Goal: Task Accomplishment & Management: Manage account settings

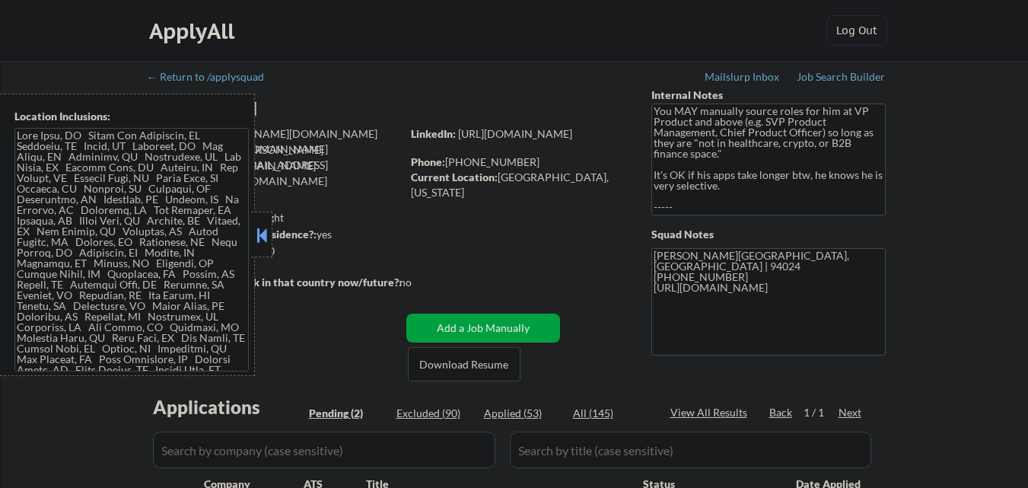
select select ""pending""
drag, startPoint x: 258, startPoint y: 223, endPoint x: 352, endPoint y: 247, distance: 96.7
click at [259, 223] on div at bounding box center [261, 235] width 21 height 46
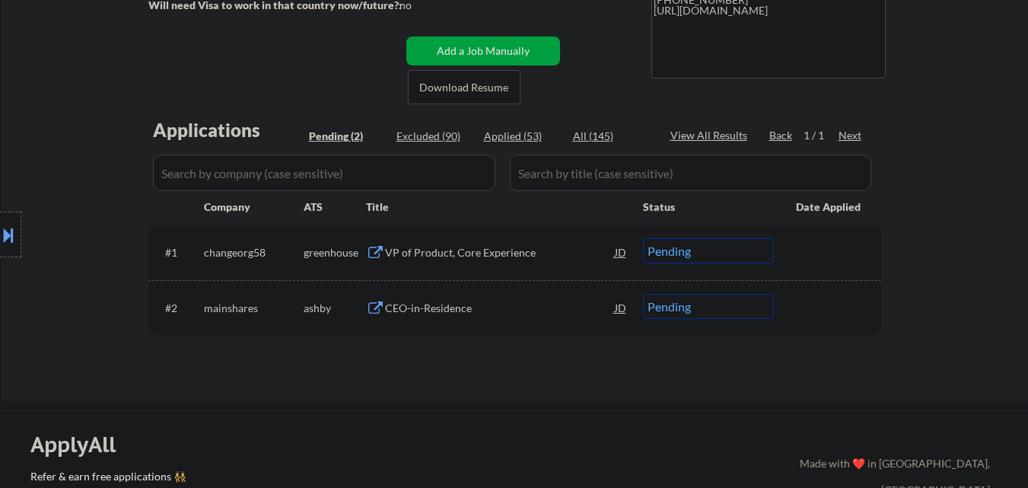
scroll to position [304, 0]
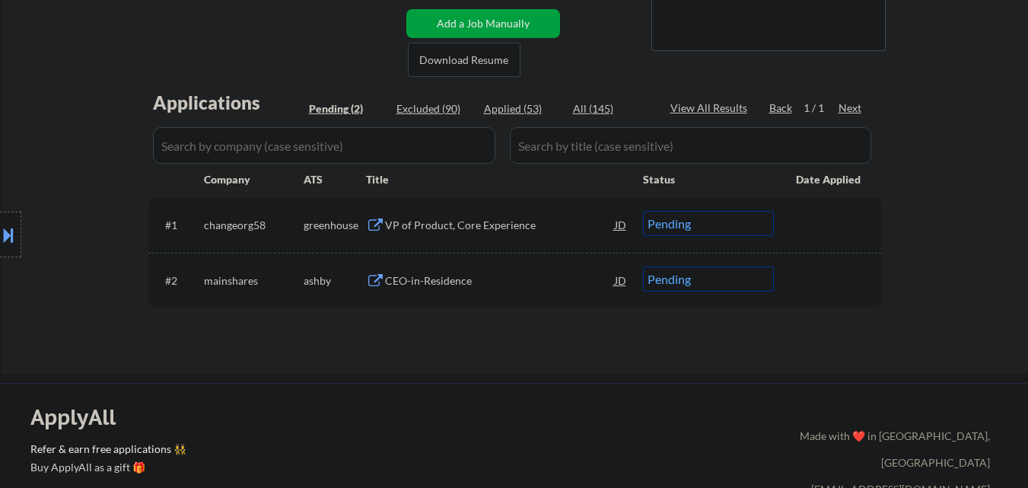
click at [478, 234] on div "VP of Product, Core Experience" at bounding box center [500, 224] width 230 height 27
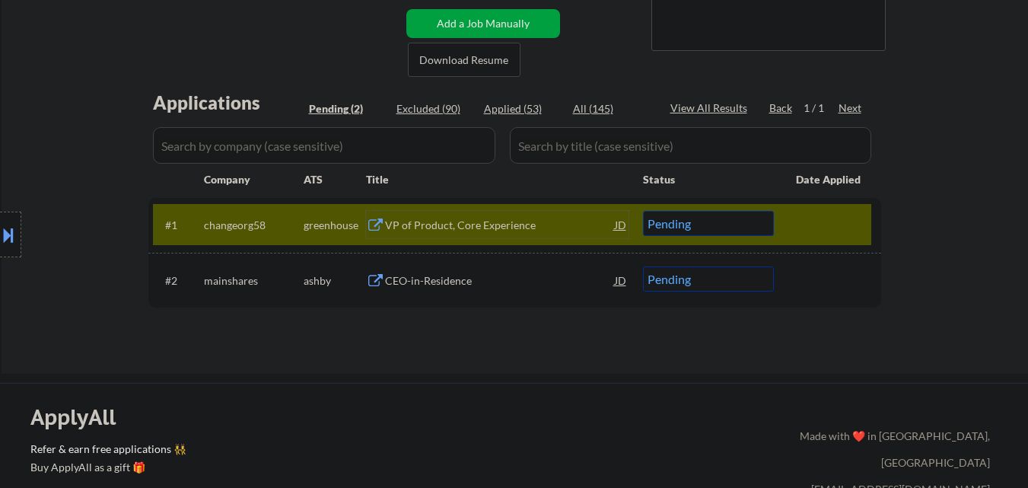
click at [744, 225] on select "Choose an option... Pending Applied Excluded (Questions) Excluded (Expired) Exc…" at bounding box center [708, 223] width 131 height 25
click at [769, 218] on select "Choose an option... Pending Applied Excluded (Questions) Excluded (Expired) Exc…" at bounding box center [708, 223] width 131 height 25
click at [643, 211] on select "Choose an option... Pending Applied Excluded (Questions) Excluded (Expired) Exc…" at bounding box center [708, 223] width 131 height 25
click at [504, 273] on div "CEO-in-Residence" at bounding box center [500, 280] width 230 height 15
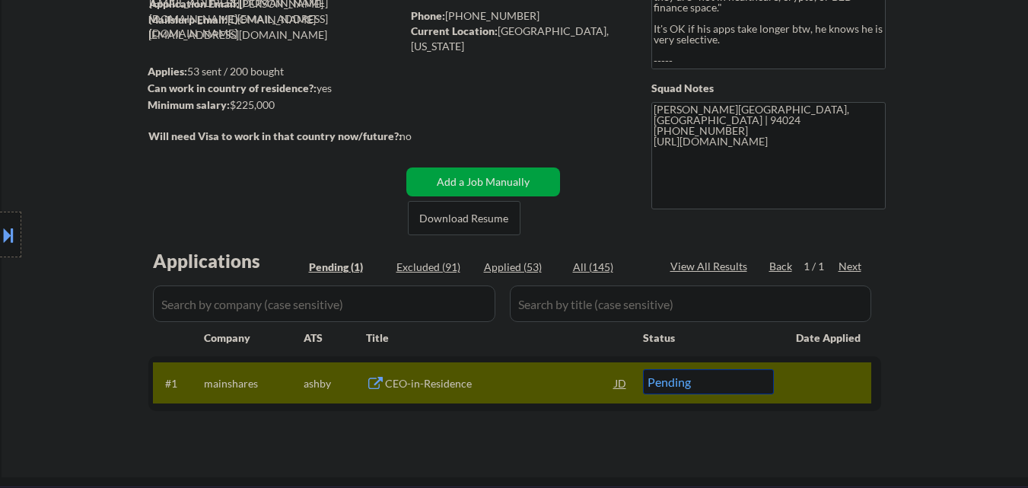
scroll to position [0, 0]
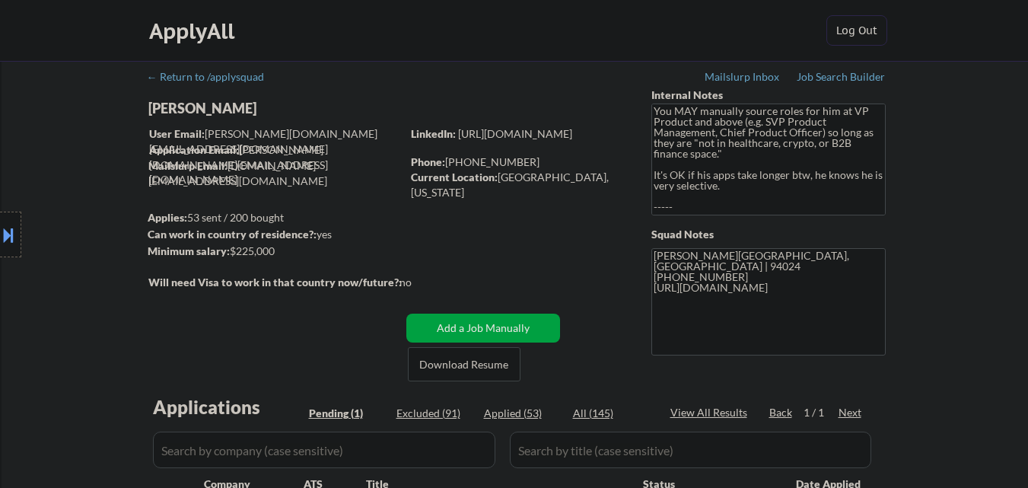
click at [0, 241] on button at bounding box center [8, 234] width 17 height 25
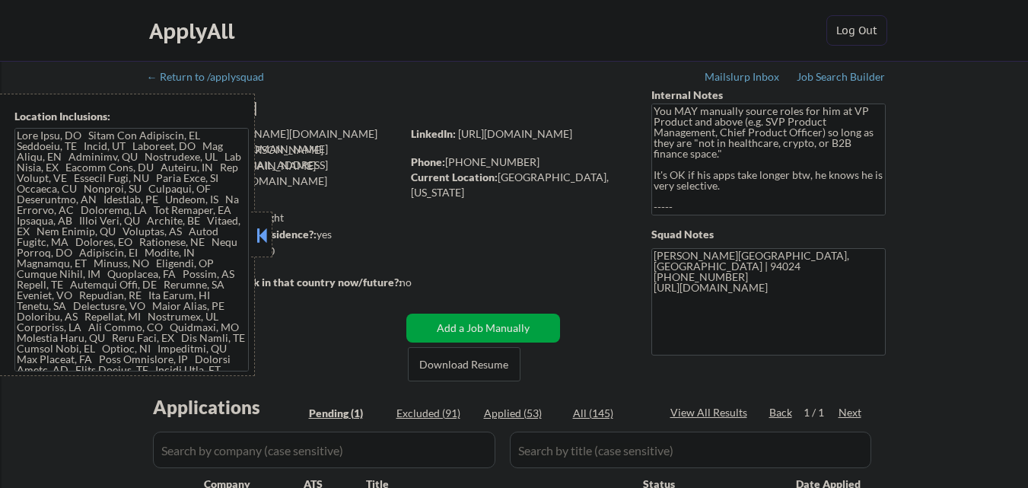
click at [261, 237] on button at bounding box center [261, 235] width 17 height 23
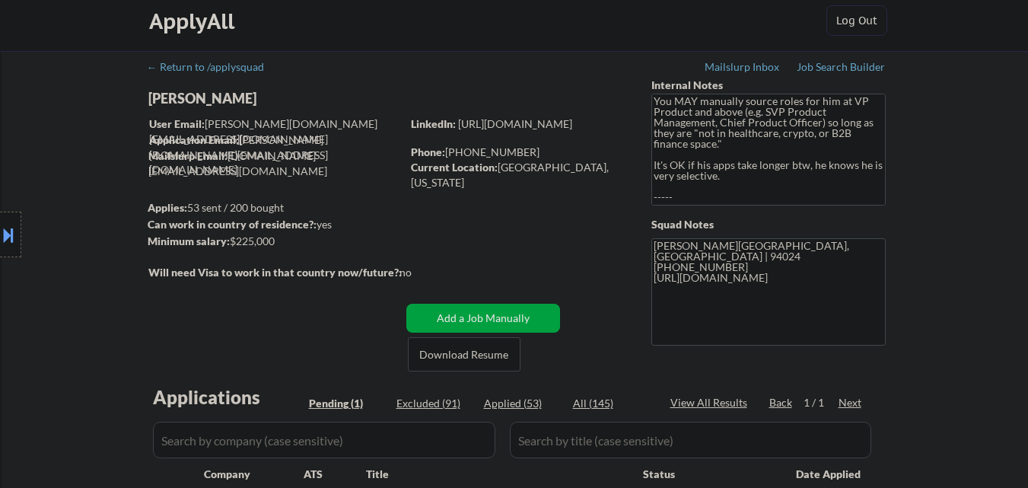
scroll to position [152, 0]
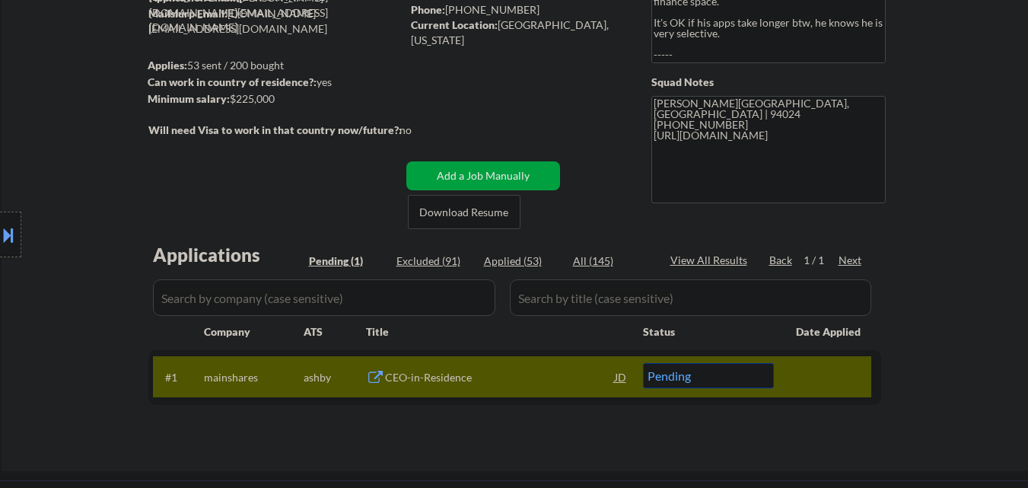
click at [438, 376] on div "CEO-in-Residence" at bounding box center [500, 377] width 230 height 15
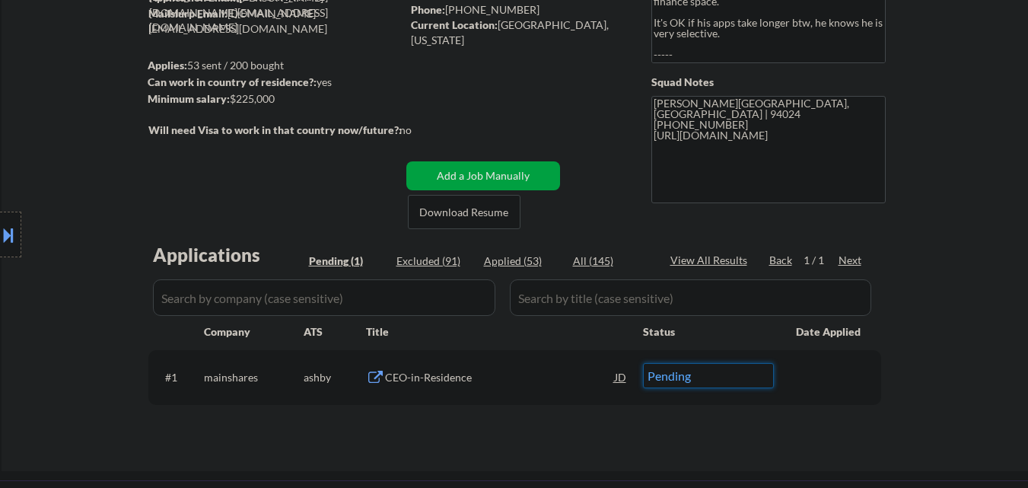
click at [684, 377] on select "Choose an option... Pending Applied Excluded (Questions) Excluded (Expired) Exc…" at bounding box center [708, 375] width 131 height 25
select select ""applied""
click at [643, 363] on select "Choose an option... Pending Applied Excluded (Questions) Excluded (Expired) Exc…" at bounding box center [708, 375] width 131 height 25
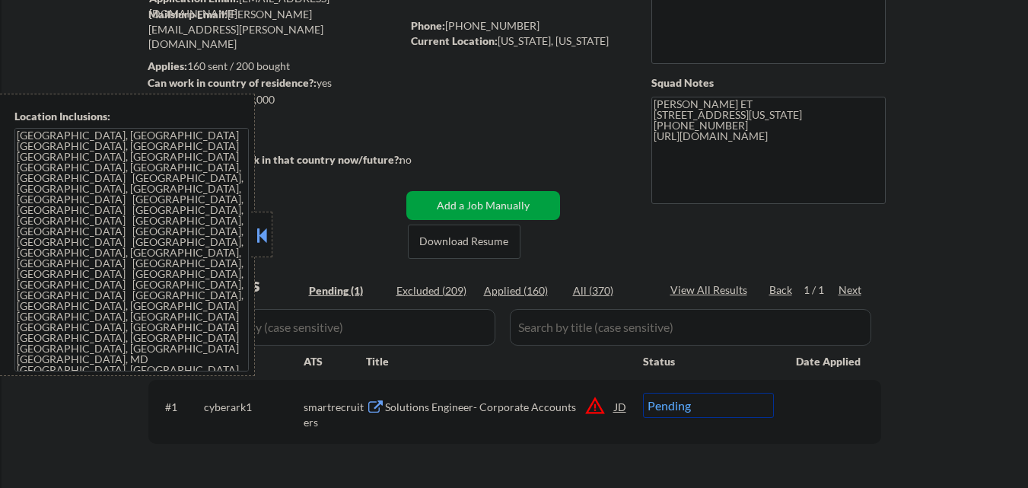
scroll to position [152, 0]
click at [260, 232] on button at bounding box center [261, 235] width 17 height 23
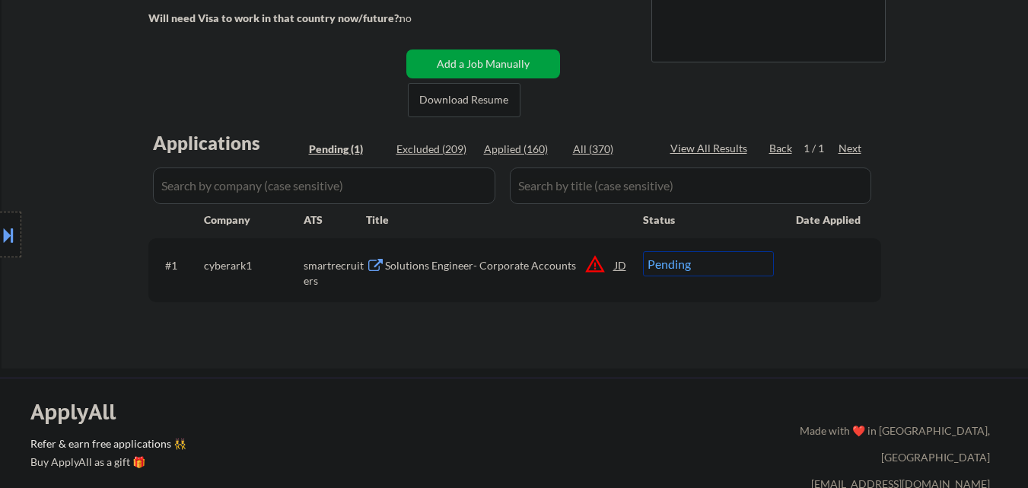
scroll to position [304, 0]
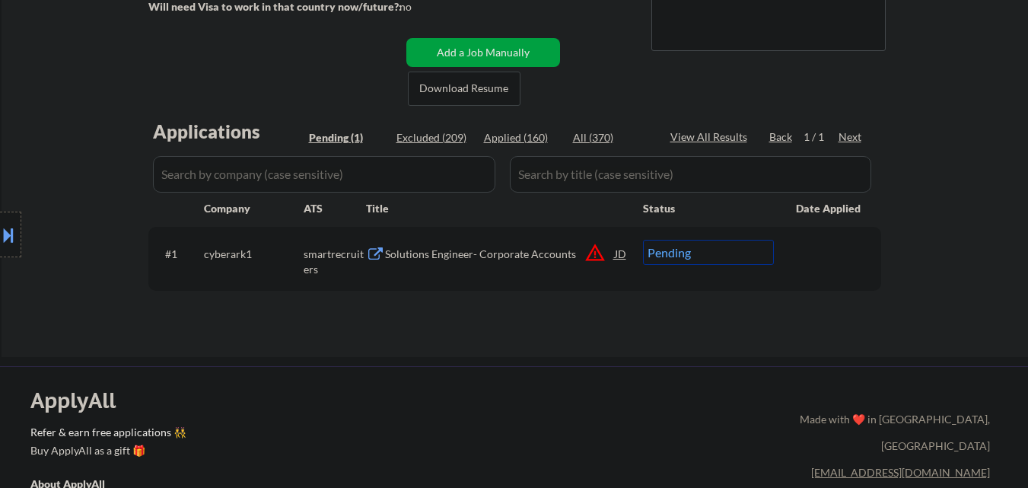
click at [597, 250] on button "warning_amber" at bounding box center [594, 252] width 21 height 21
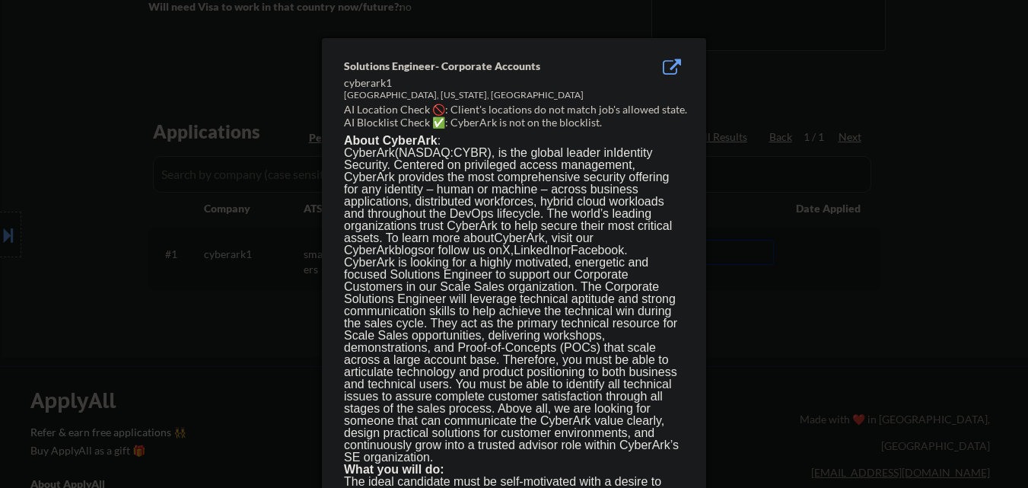
drag, startPoint x: 263, startPoint y: 374, endPoint x: 278, endPoint y: 369, distance: 15.9
click at [264, 374] on div at bounding box center [514, 244] width 1028 height 488
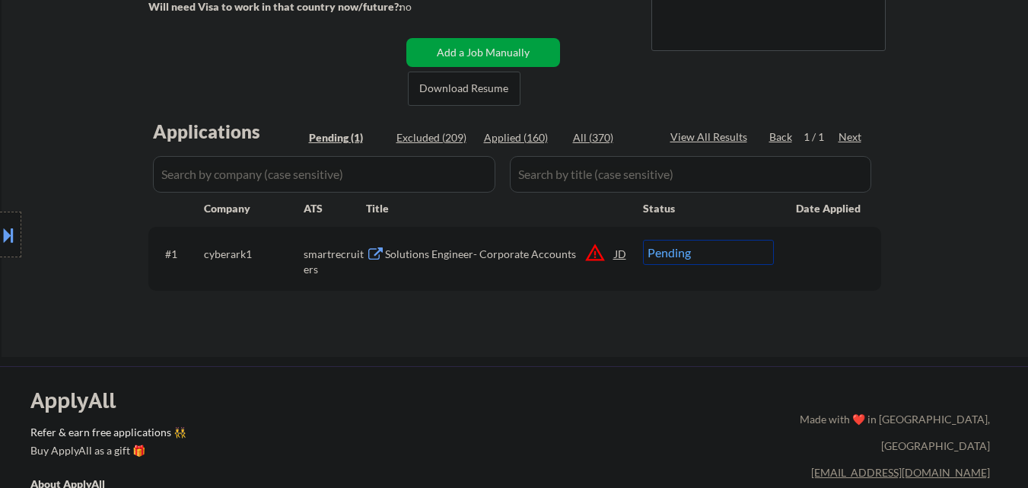
click at [444, 251] on div "Solutions Engineer- Corporate Accounts" at bounding box center [500, 254] width 230 height 15
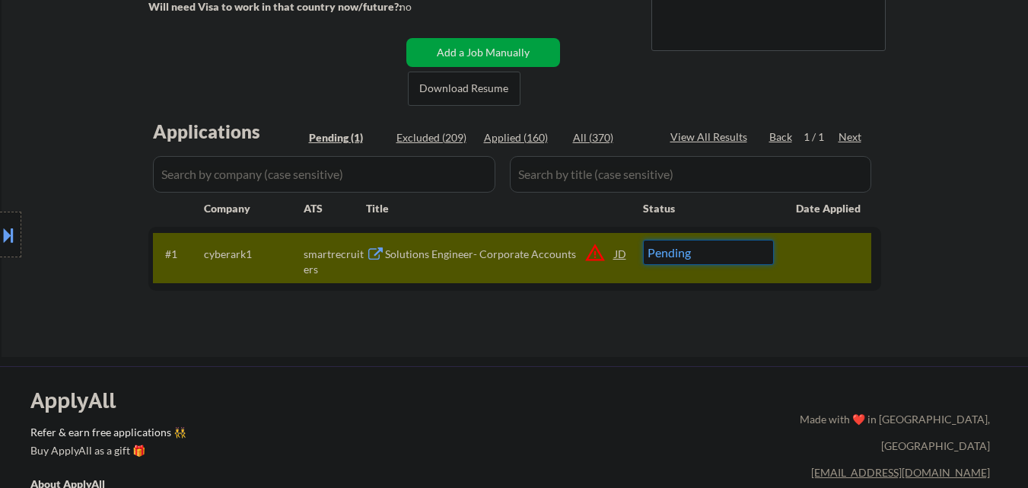
click at [681, 258] on select "Choose an option... Pending Applied Excluded (Questions) Excluded (Expired) Exc…" at bounding box center [708, 252] width 131 height 25
select select ""applied""
click at [643, 240] on select "Choose an option... Pending Applied Excluded (Questions) Excluded (Expired) Exc…" at bounding box center [708, 252] width 131 height 25
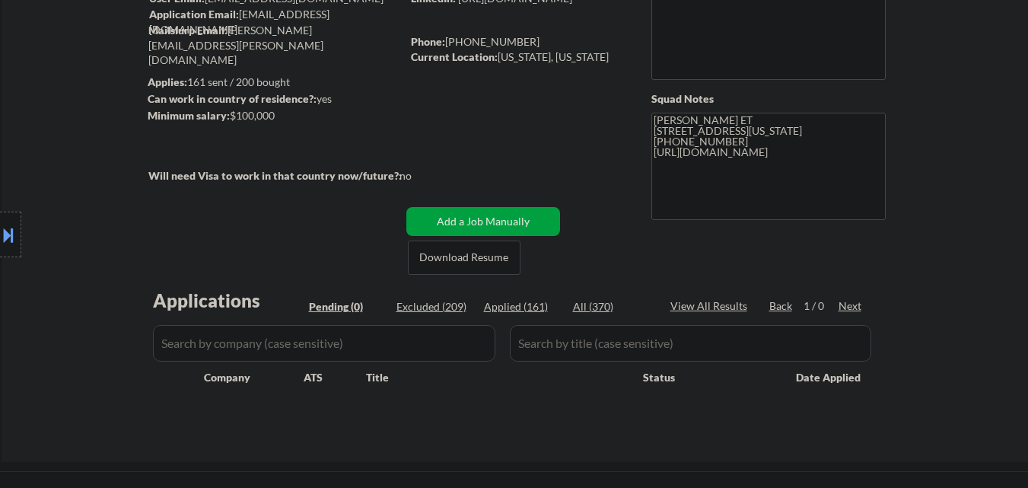
scroll to position [0, 0]
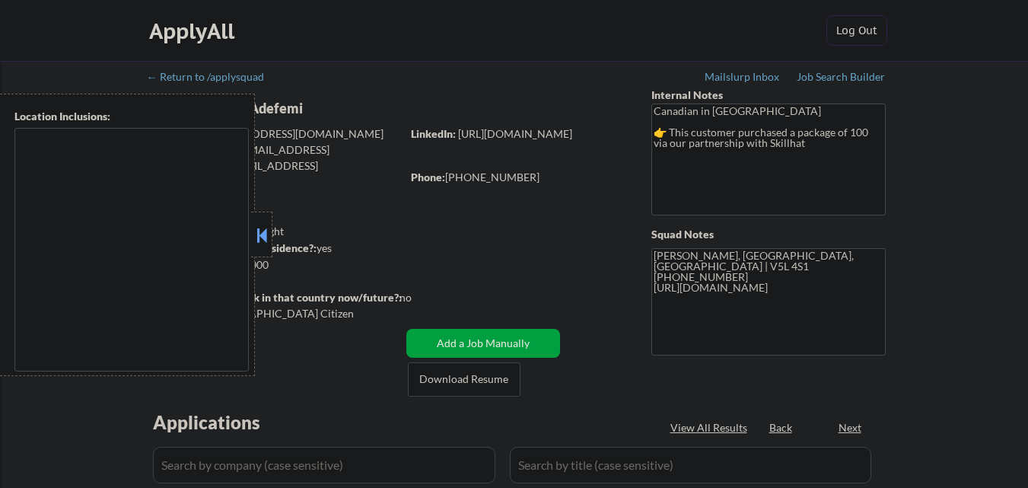
type textarea "country:[GEOGRAPHIC_DATA]"
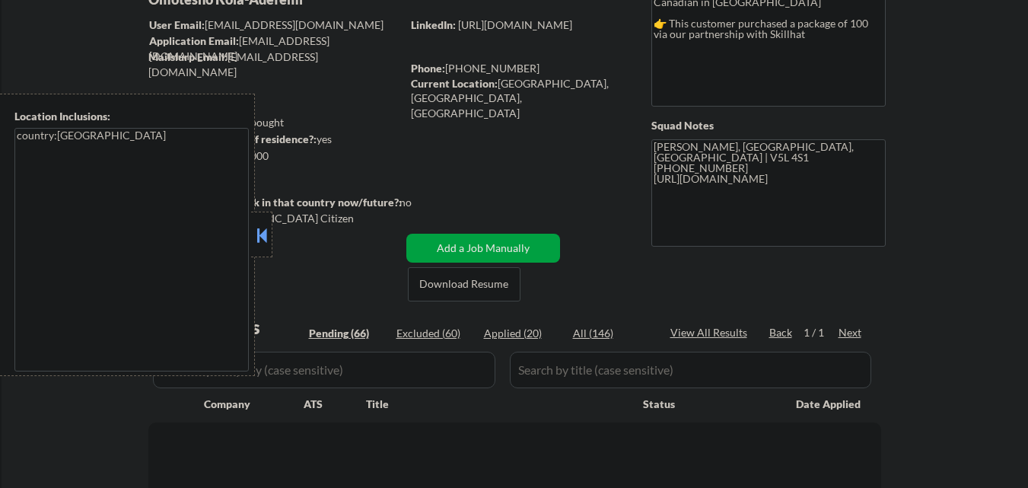
scroll to position [304, 0]
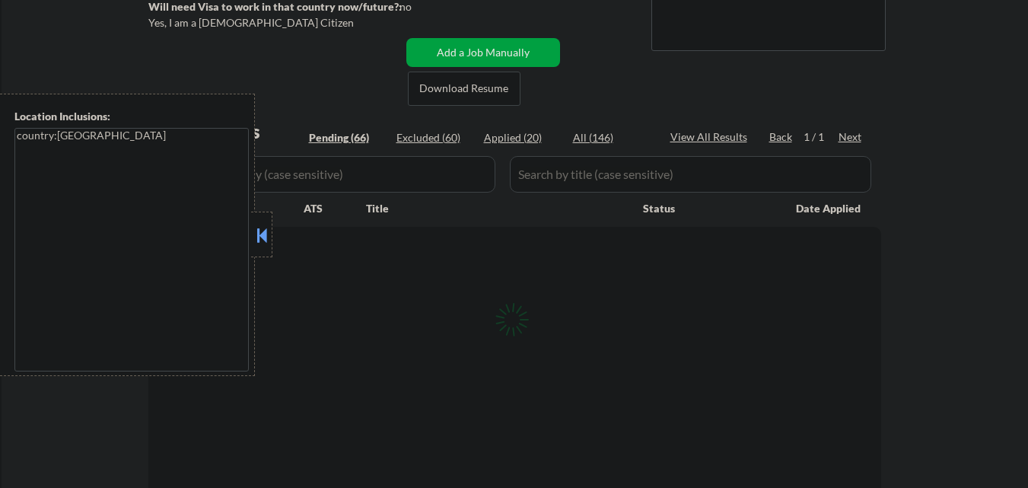
click at [266, 235] on button at bounding box center [261, 235] width 17 height 23
select select ""pending""
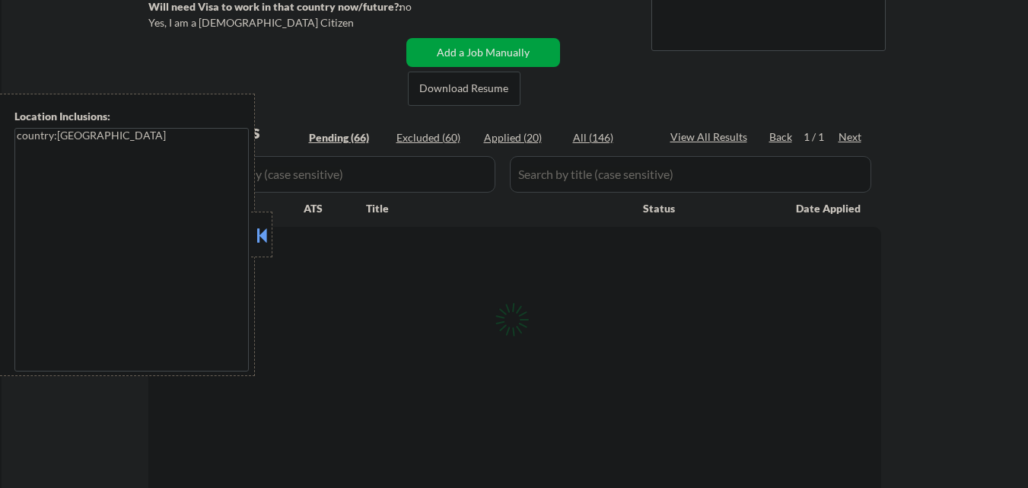
select select ""pending""
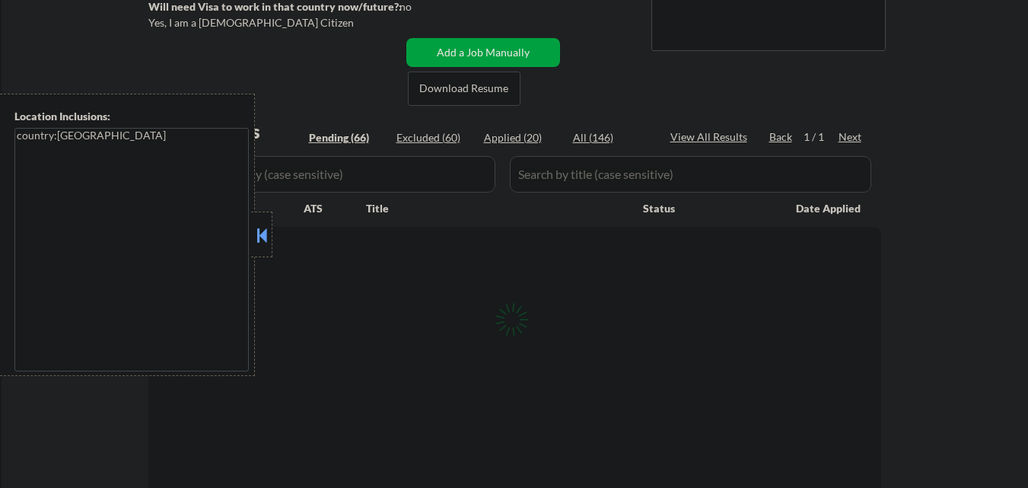
select select ""pending""
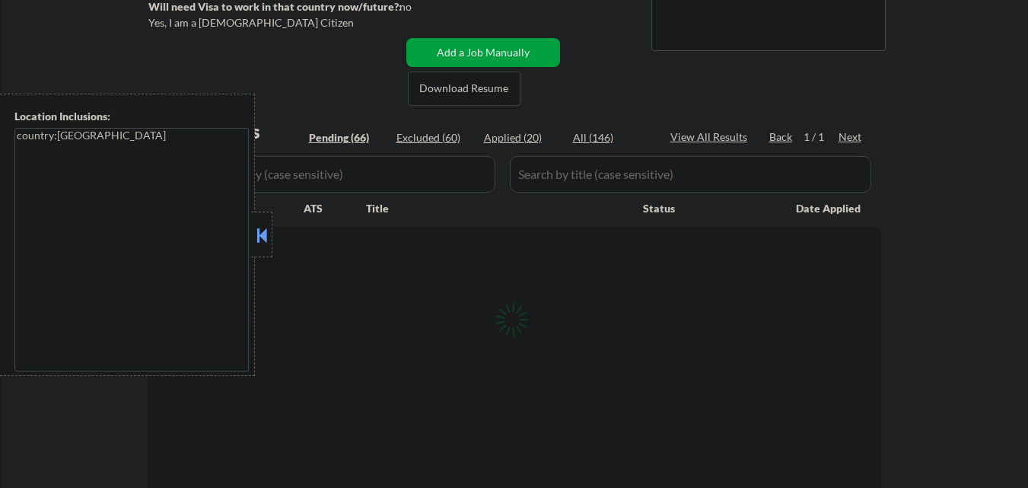
select select ""pending""
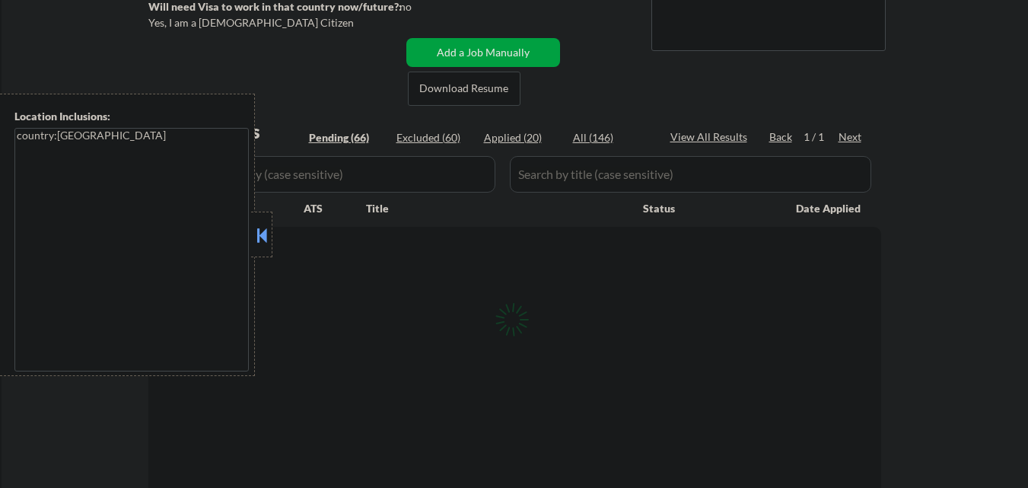
select select ""pending""
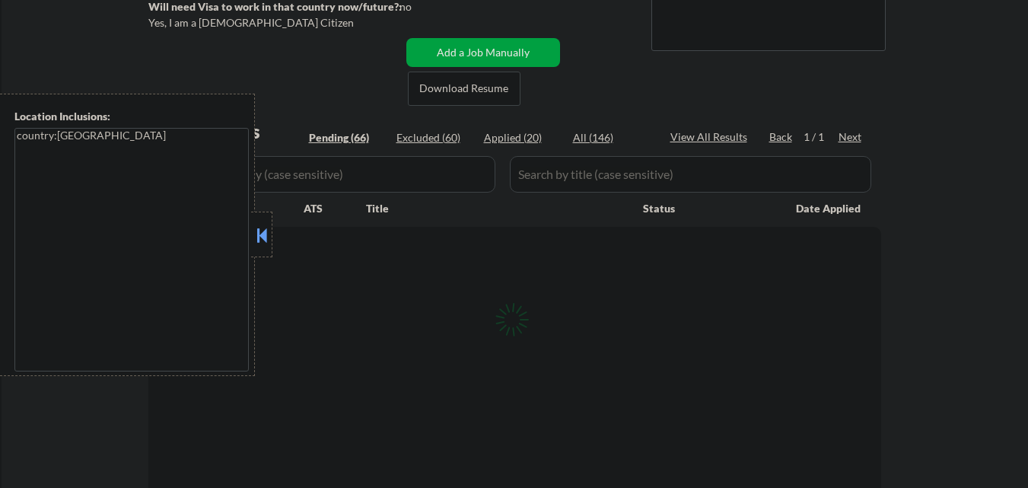
select select ""pending""
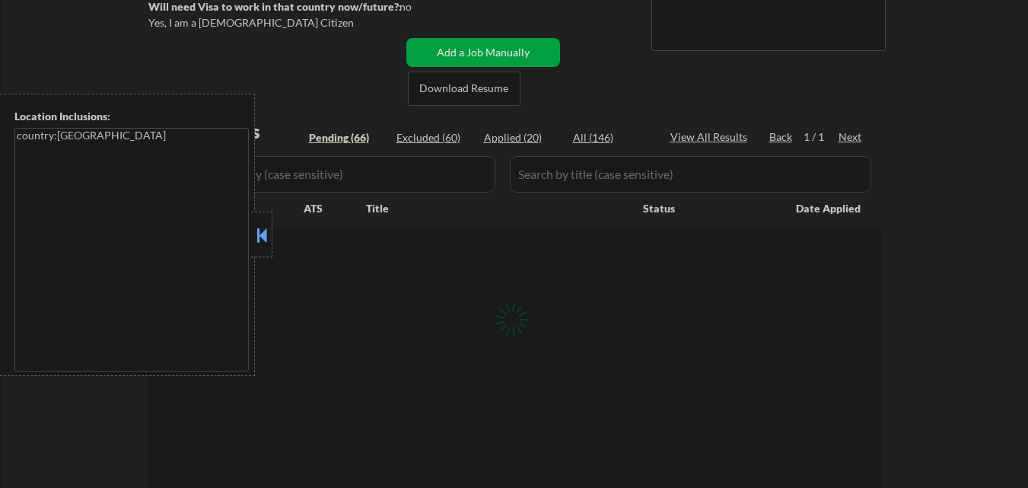
select select ""pending""
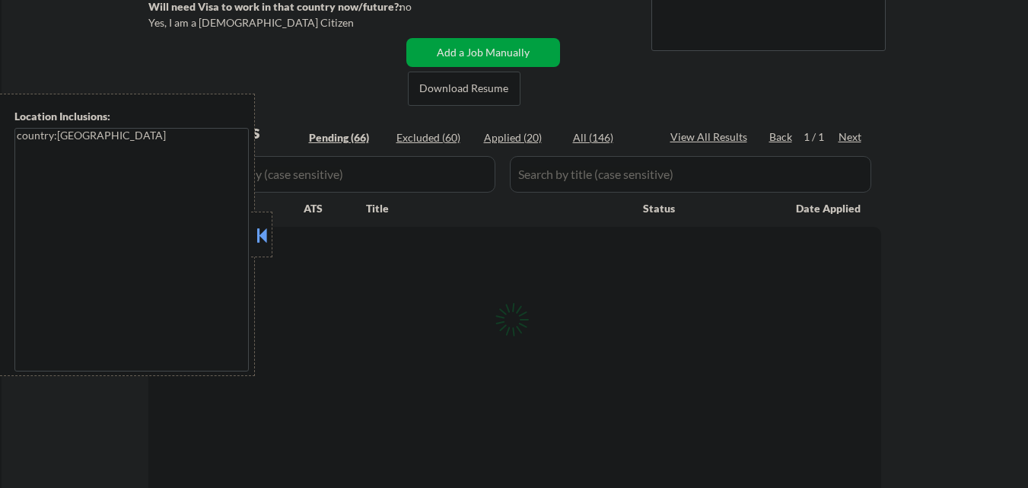
select select ""pending""
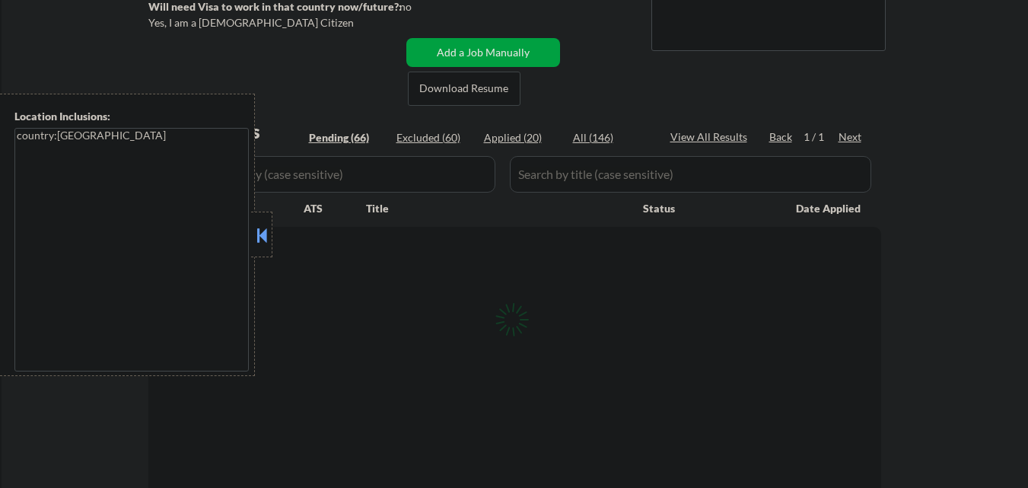
select select ""pending""
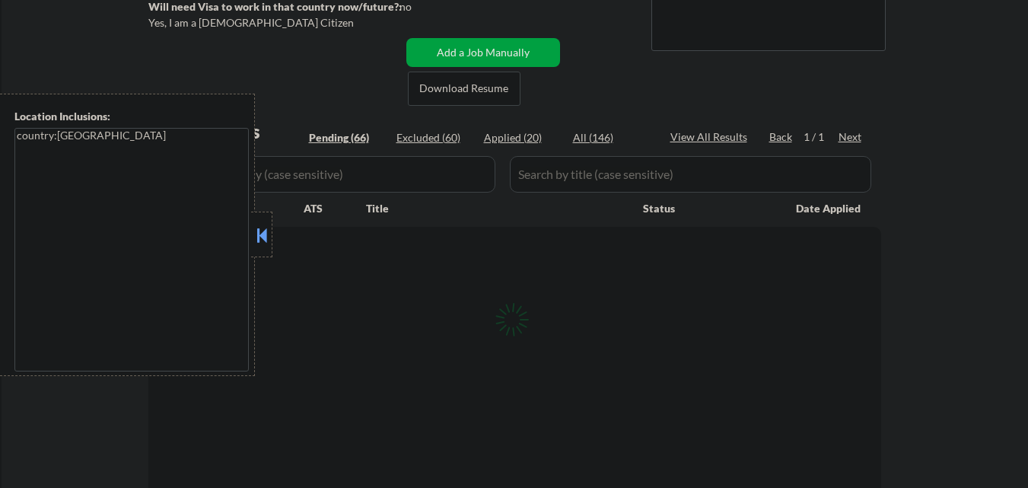
select select ""pending""
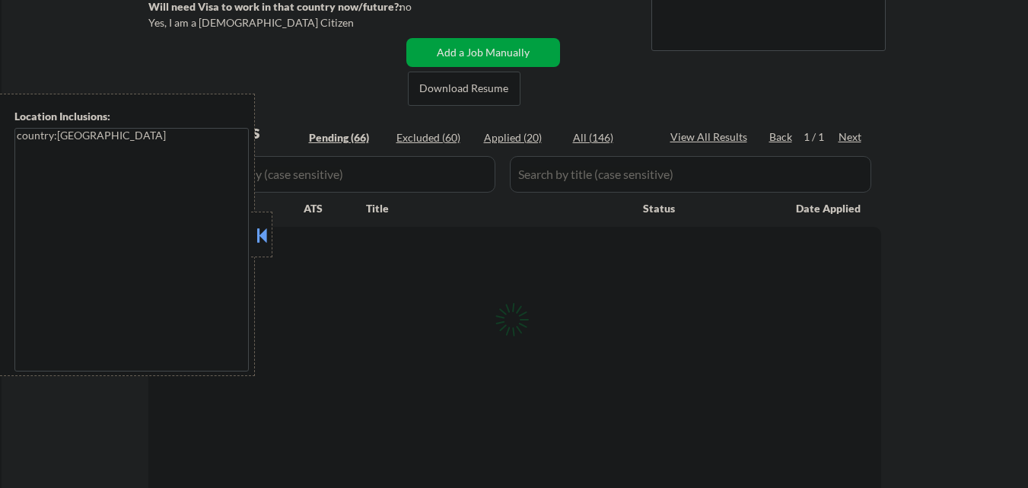
select select ""pending""
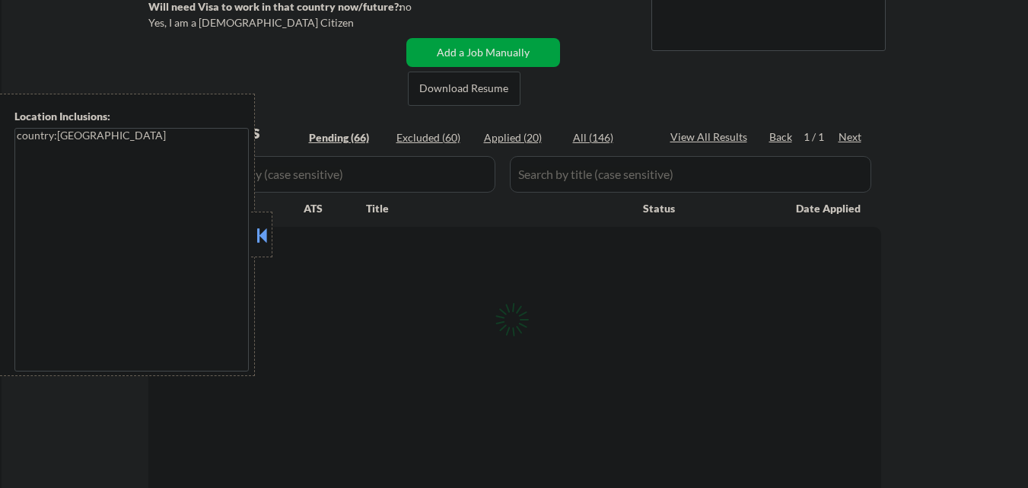
select select ""pending""
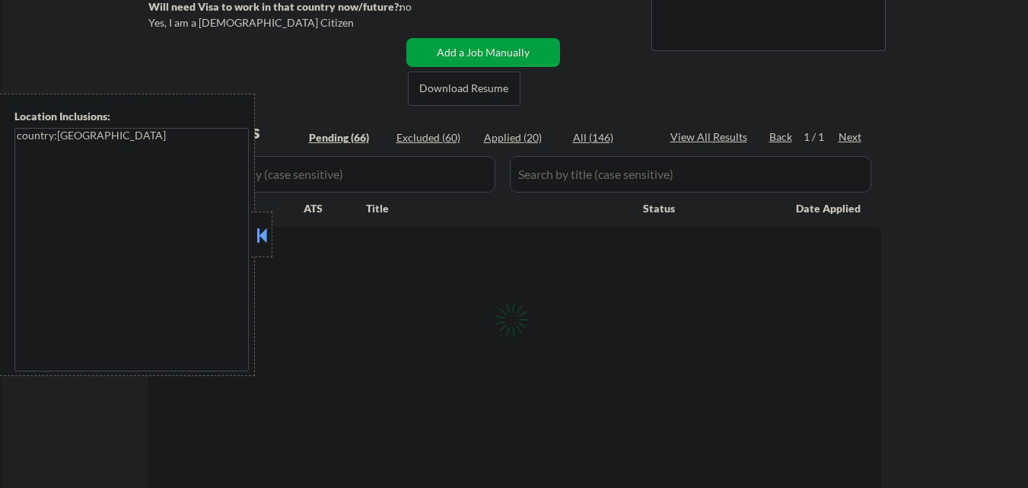
select select ""pending""
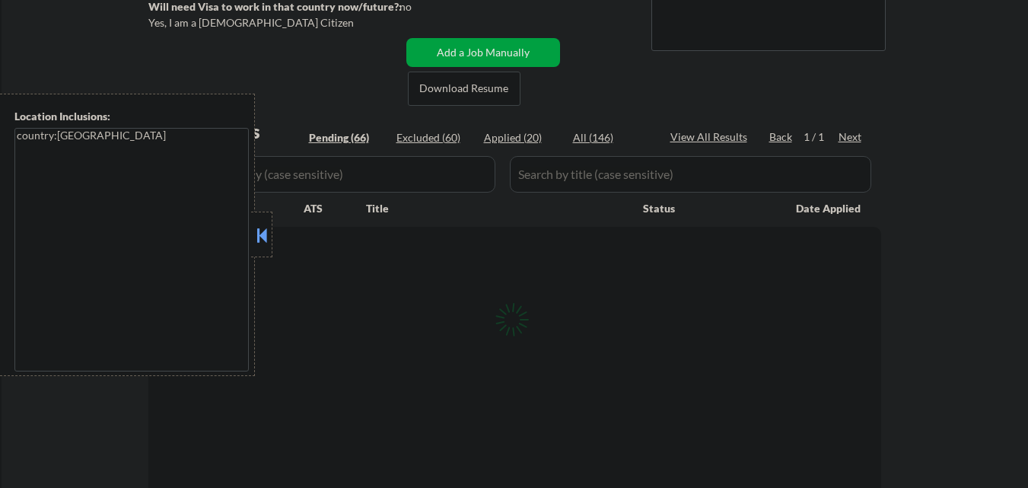
select select ""pending""
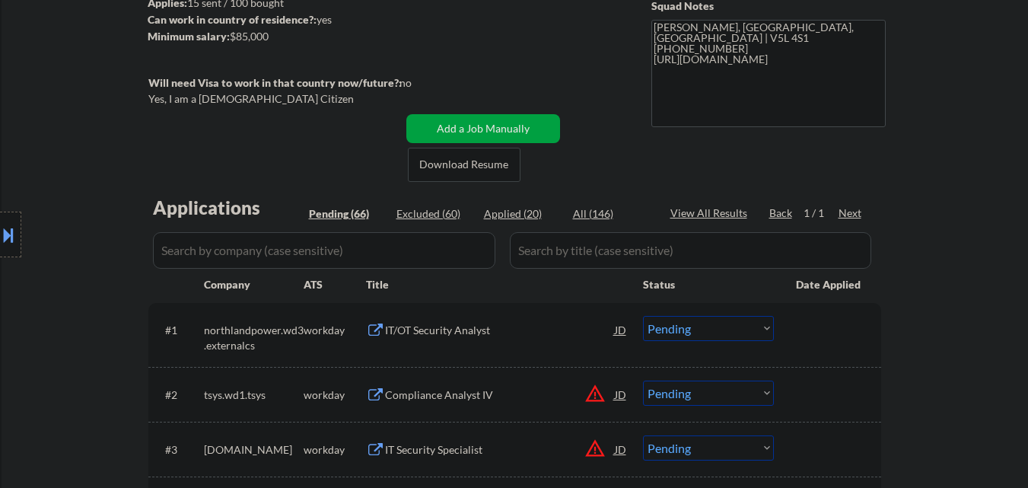
scroll to position [0, 0]
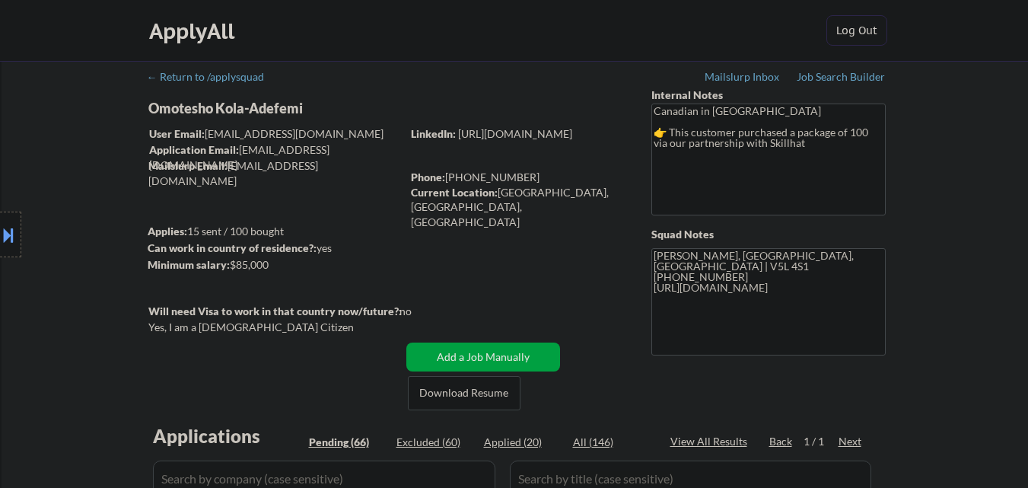
click at [0, 218] on div at bounding box center [10, 235] width 21 height 46
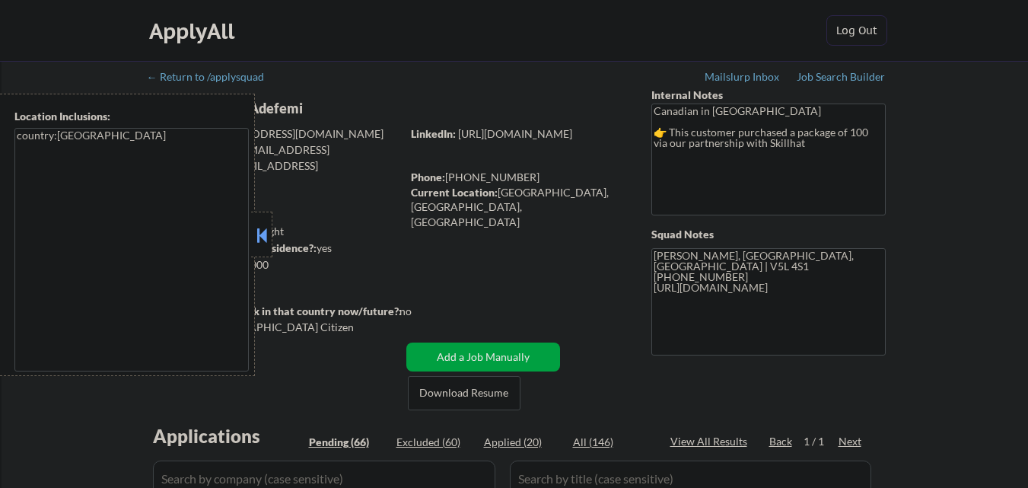
click at [259, 239] on button at bounding box center [261, 235] width 17 height 23
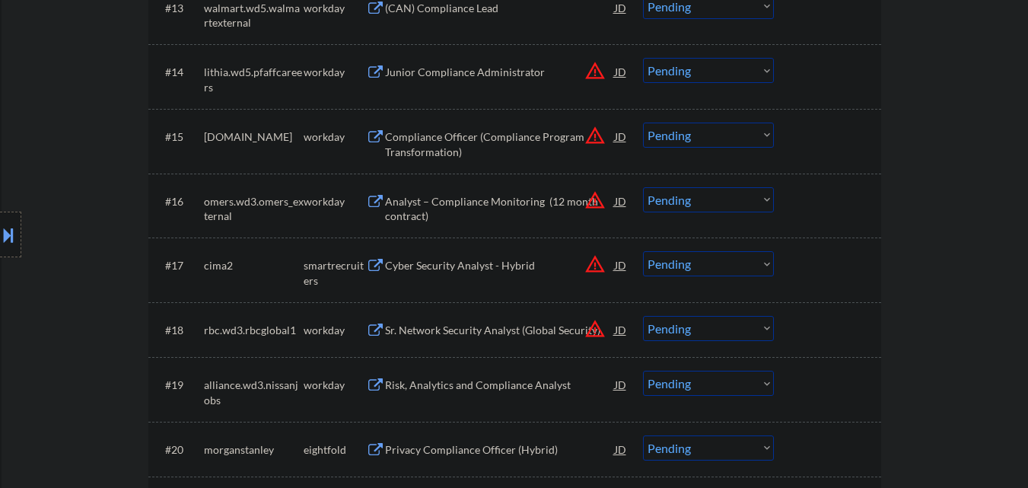
scroll to position [1293, 0]
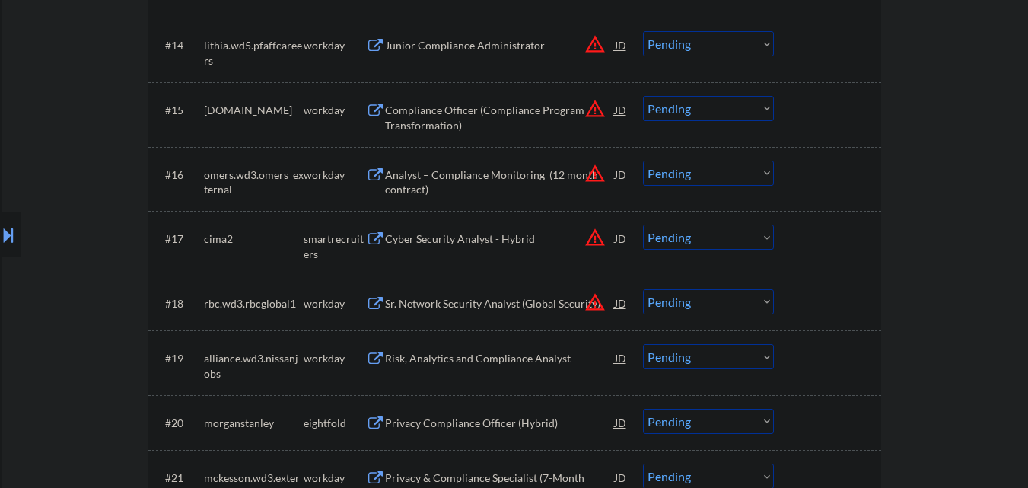
click at [483, 237] on div "Cyber Security Analyst - Hybrid" at bounding box center [500, 238] width 230 height 15
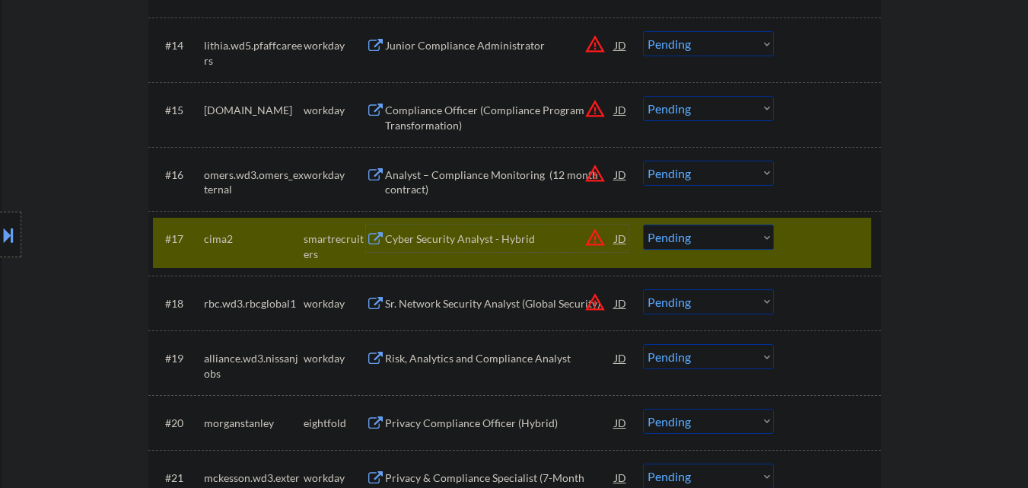
click at [724, 242] on select "Choose an option... Pending Applied Excluded (Questions) Excluded (Expired) Exc…" at bounding box center [708, 236] width 131 height 25
click at [643, 224] on select "Choose an option... Pending Applied Excluded (Questions) Excluded (Expired) Exc…" at bounding box center [708, 236] width 131 height 25
click at [815, 252] on div at bounding box center [829, 237] width 67 height 27
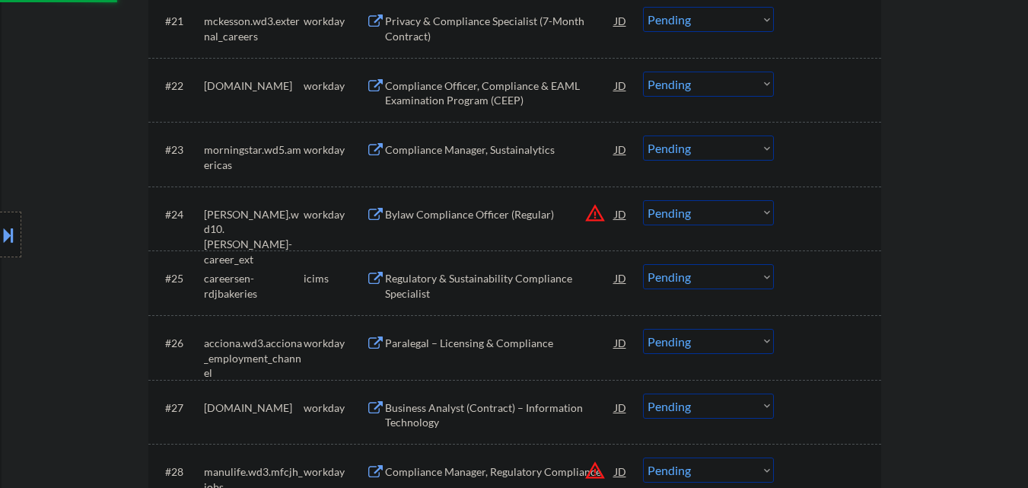
select select ""pending""
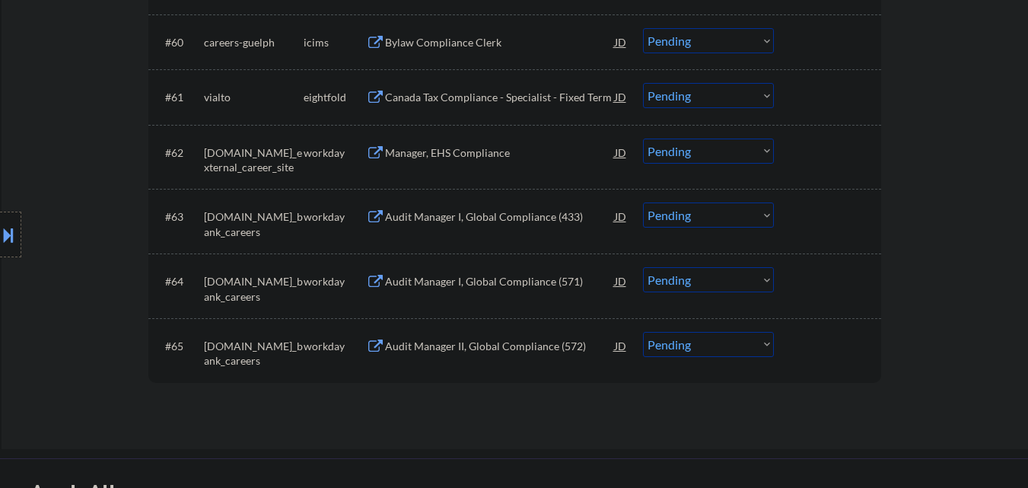
scroll to position [4108, 0]
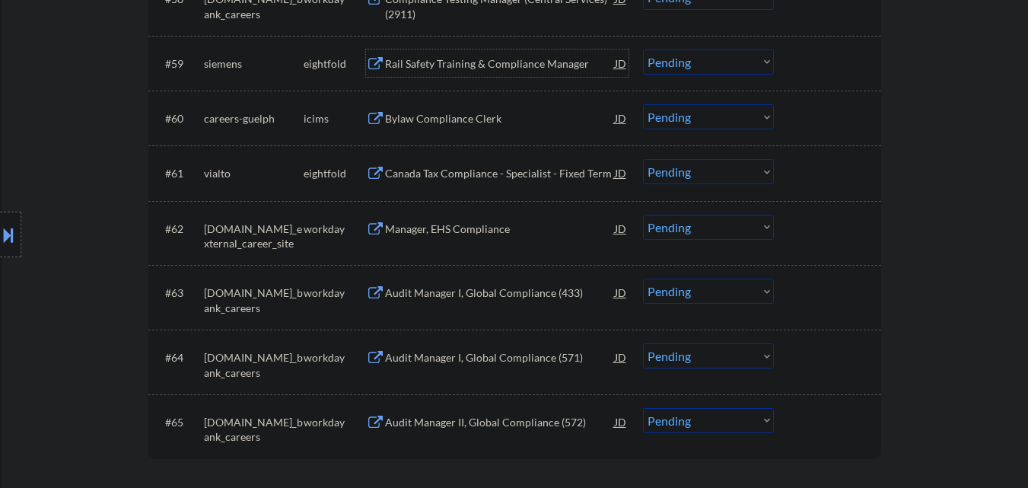
click at [527, 68] on div "Rail Safety Training & Compliance Manager" at bounding box center [500, 63] width 230 height 15
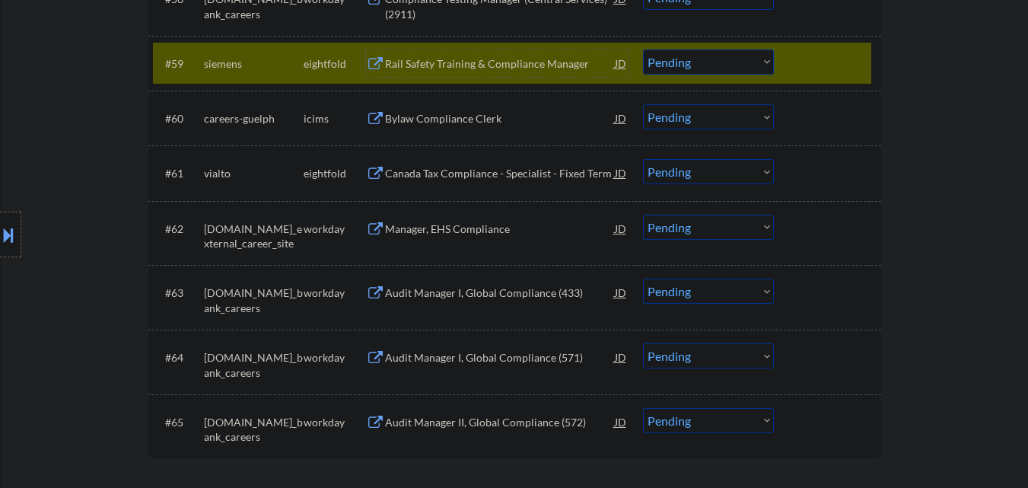
click at [708, 64] on select "Choose an option... Pending Applied Excluded (Questions) Excluded (Expired) Exc…" at bounding box center [708, 61] width 131 height 25
click at [643, 49] on select "Choose an option... Pending Applied Excluded (Questions) Excluded (Expired) Exc…" at bounding box center [708, 61] width 131 height 25
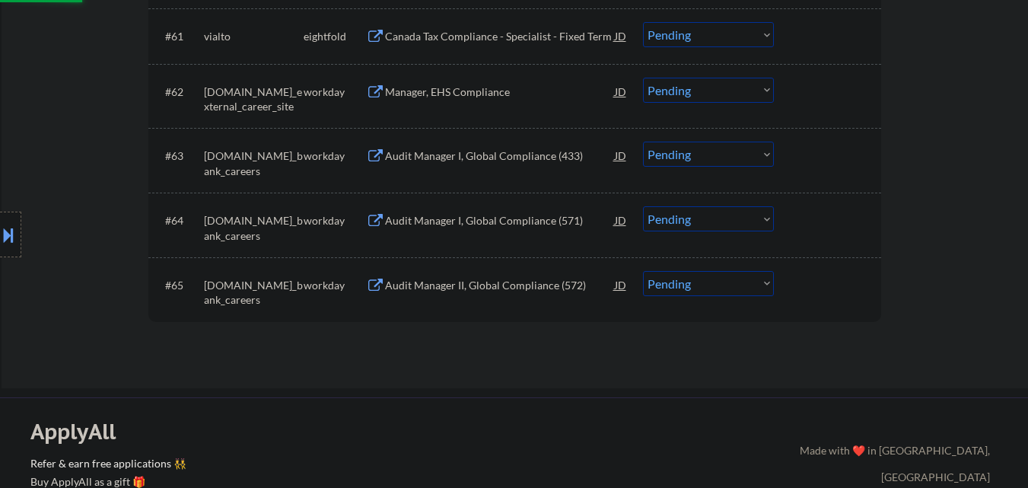
scroll to position [4261, 0]
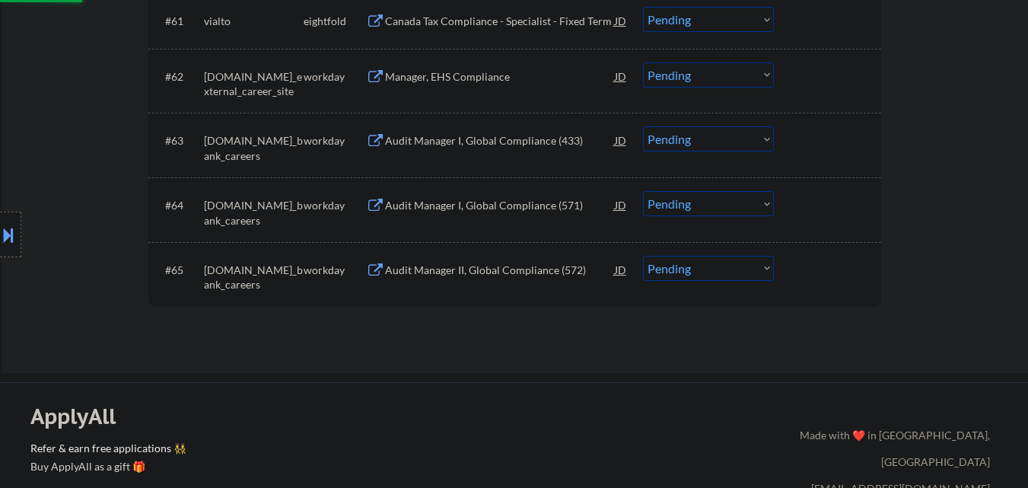
select select ""pending""
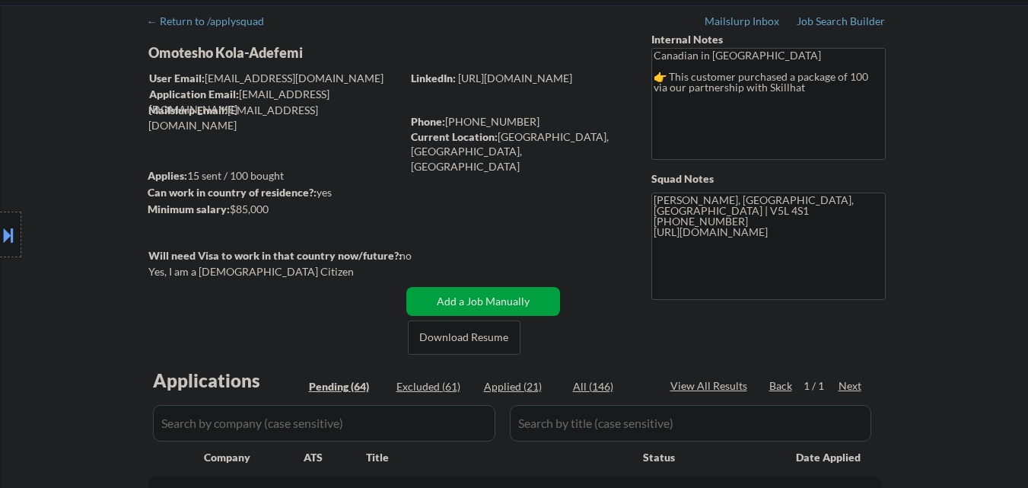
scroll to position [304, 0]
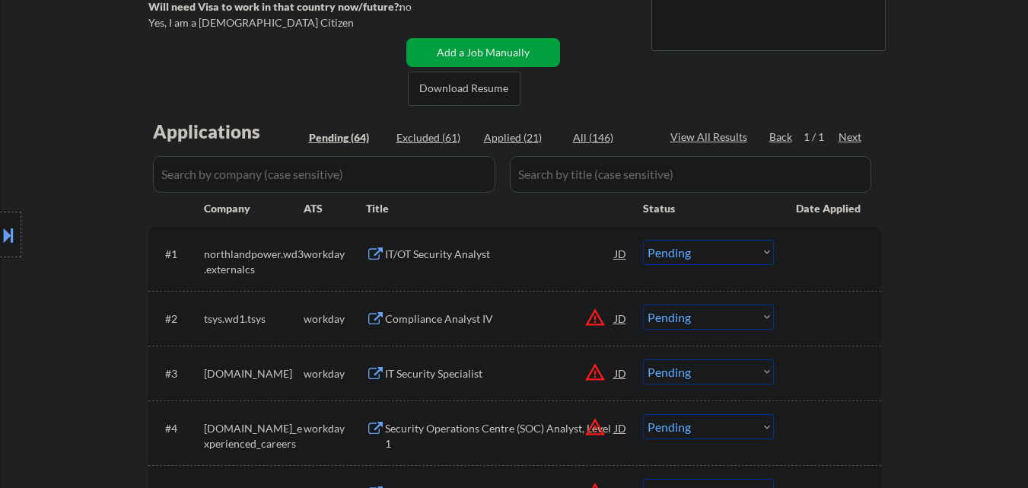
click at [500, 253] on div "IT/OT Security Analyst" at bounding box center [500, 254] width 230 height 15
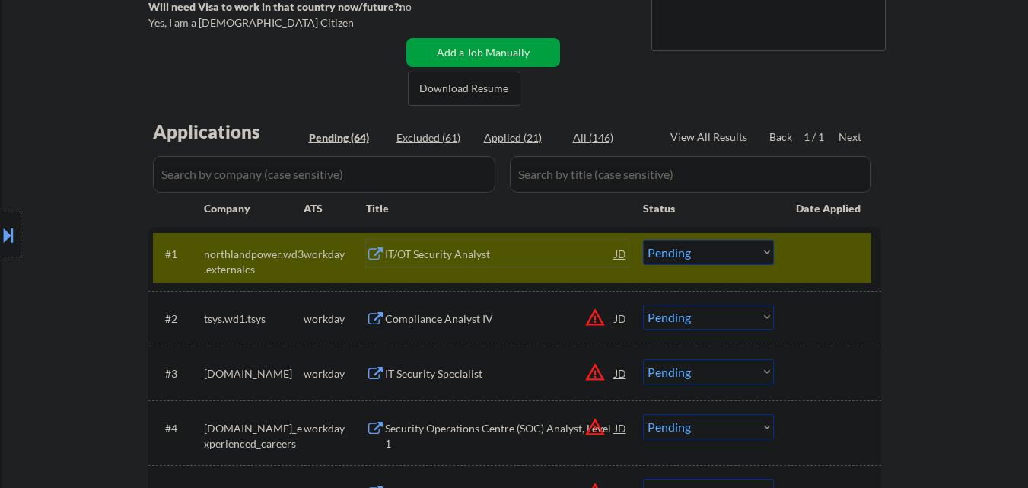
click at [472, 261] on div "IT/OT Security Analyst" at bounding box center [500, 254] width 230 height 15
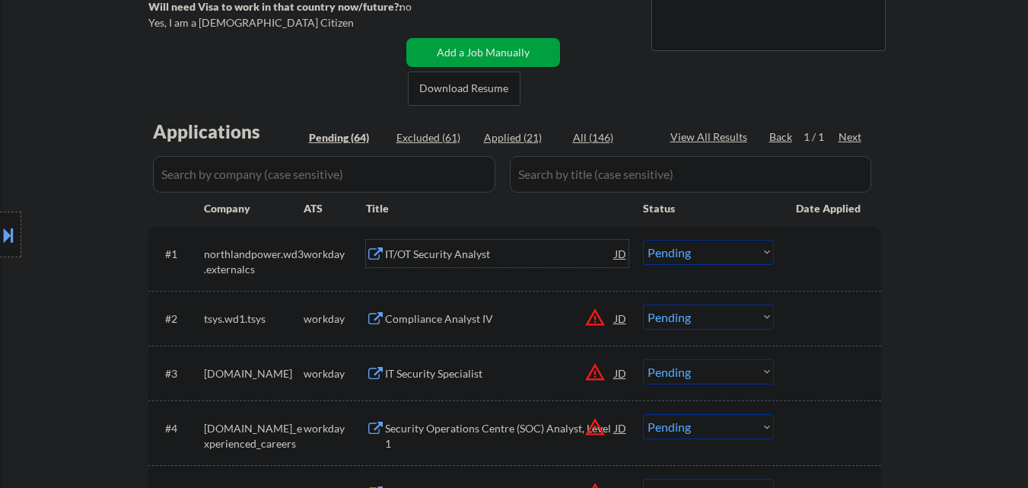
click at [686, 256] on select "Choose an option... Pending Applied Excluded (Questions) Excluded (Expired) Exc…" at bounding box center [708, 252] width 131 height 25
click at [643, 240] on select "Choose an option... Pending Applied Excluded (Questions) Excluded (Expired) Exc…" at bounding box center [708, 252] width 131 height 25
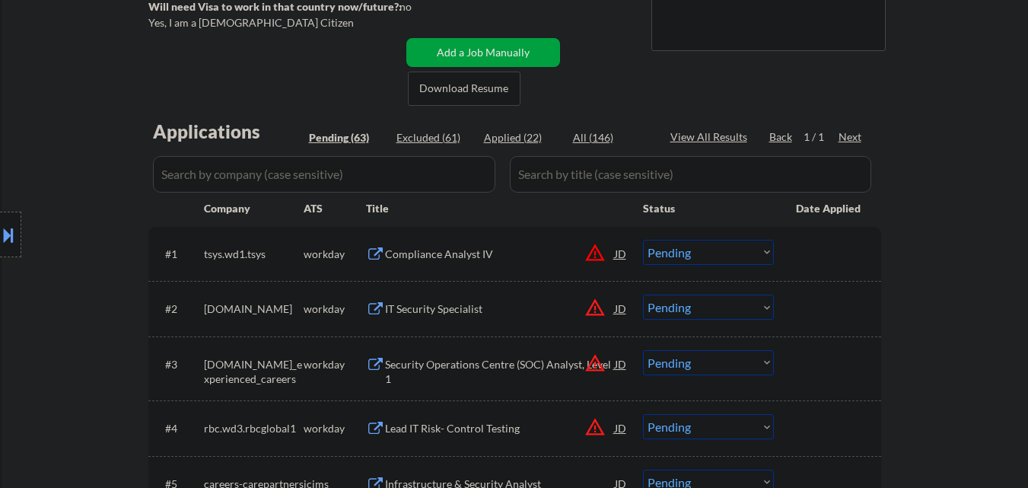
click at [525, 137] on div "Applied (22)" at bounding box center [522, 137] width 76 height 15
select select ""applied""
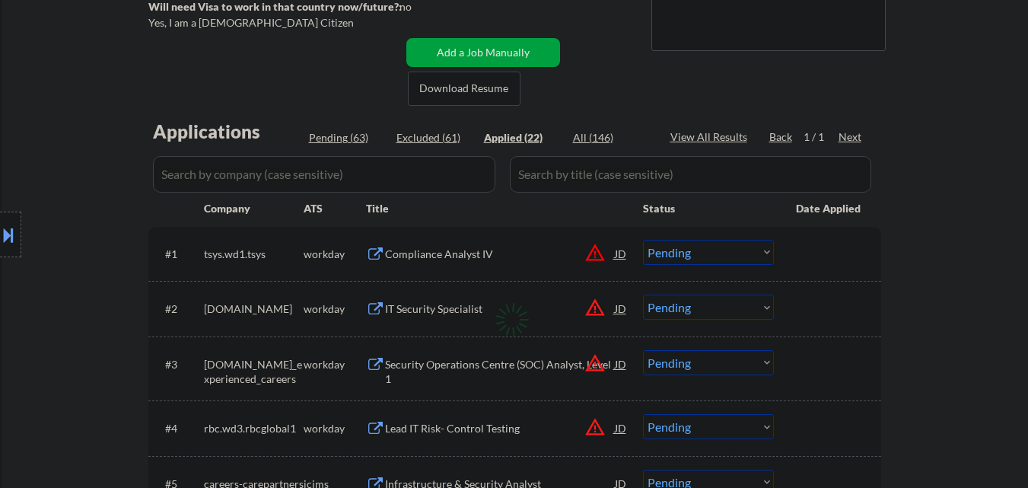
select select ""applied""
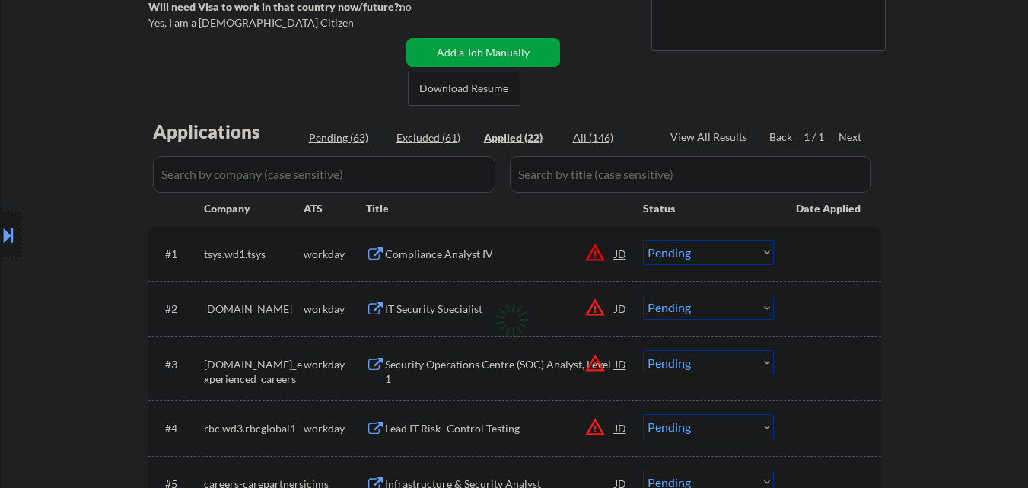
select select ""applied""
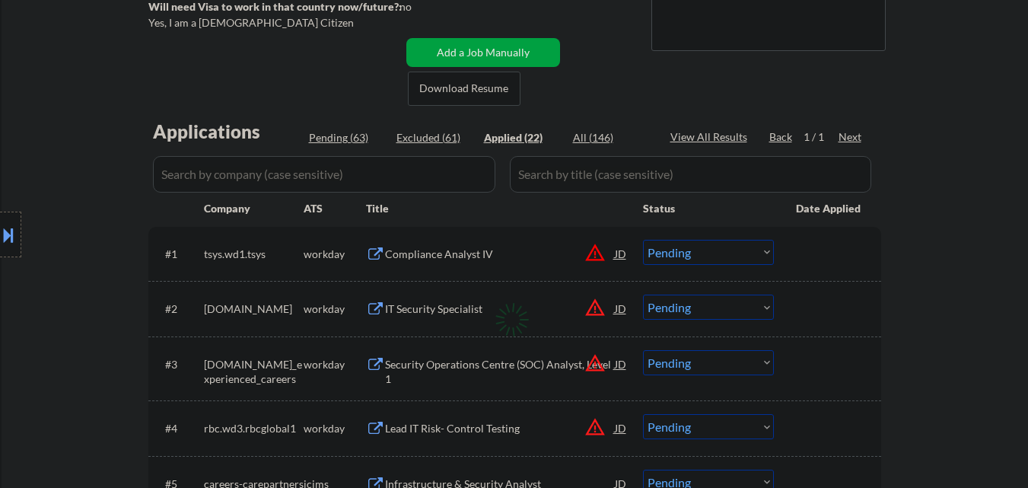
select select ""applied""
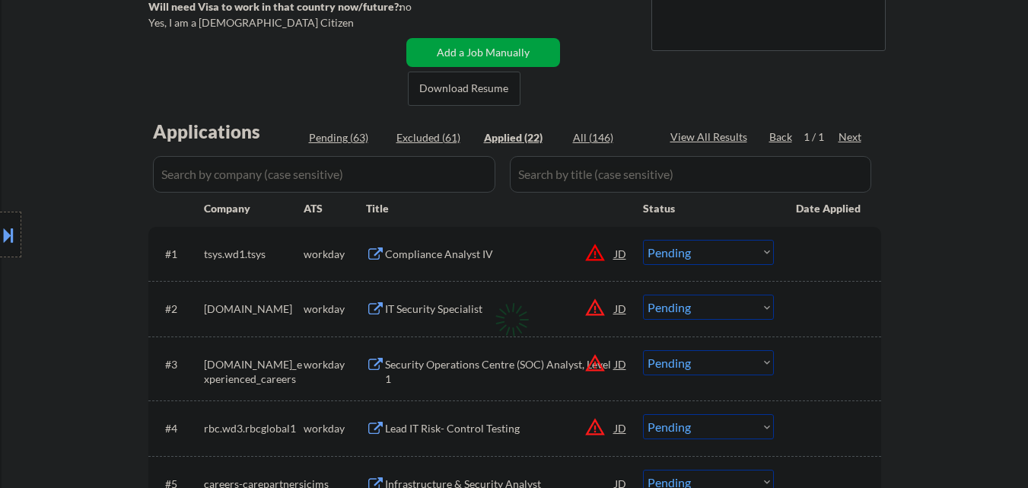
select select ""applied""
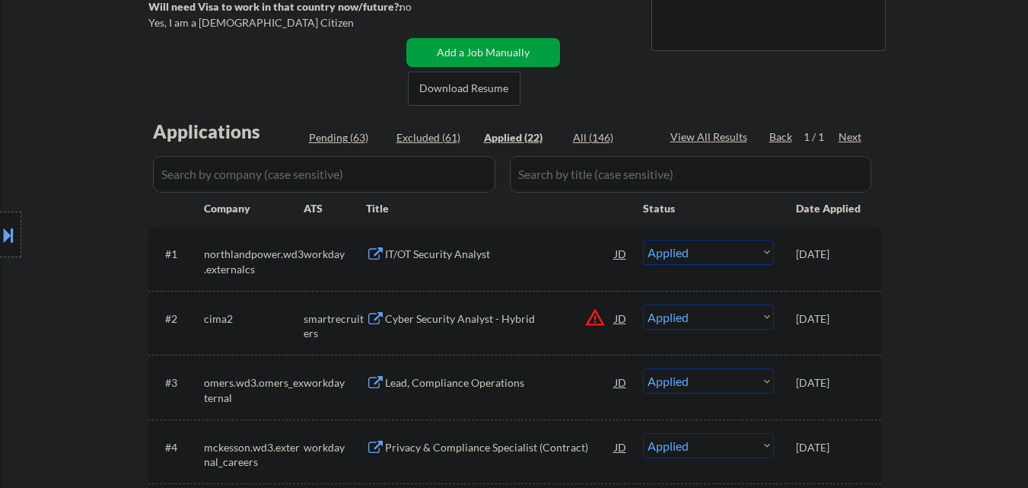
click at [455, 253] on div "IT/OT Security Analyst" at bounding box center [500, 254] width 230 height 15
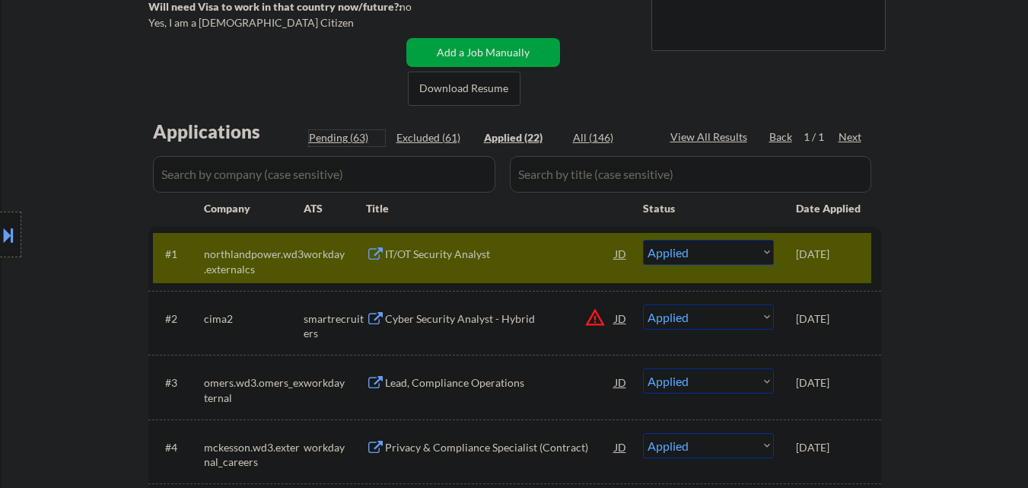
drag, startPoint x: 332, startPoint y: 135, endPoint x: 756, endPoint y: 8, distance: 441.5
click at [333, 135] on div "Pending (63)" at bounding box center [347, 137] width 76 height 15
select select ""pending""
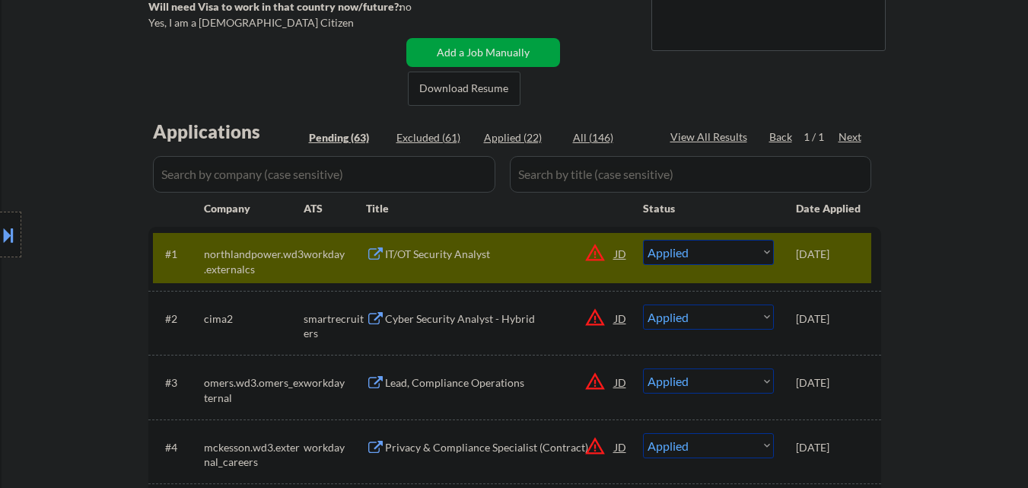
select select ""pending""
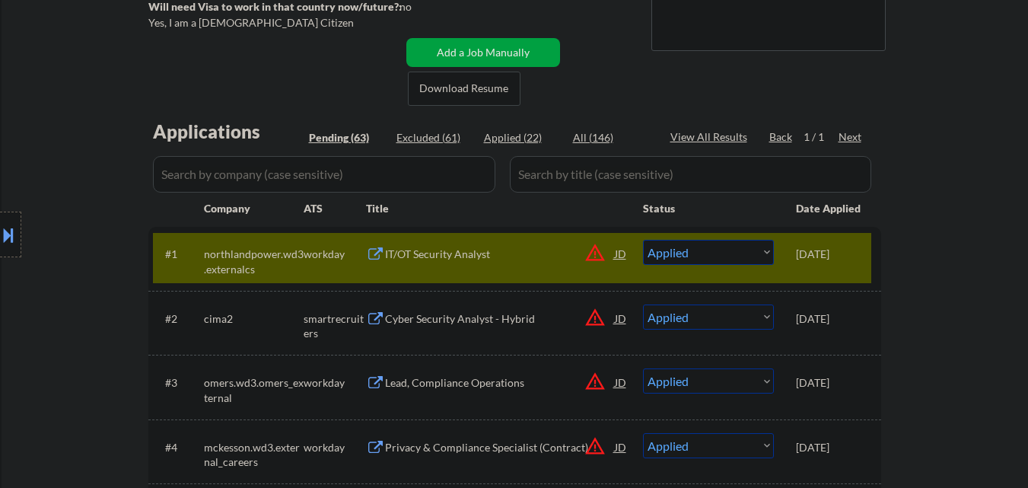
select select ""pending""
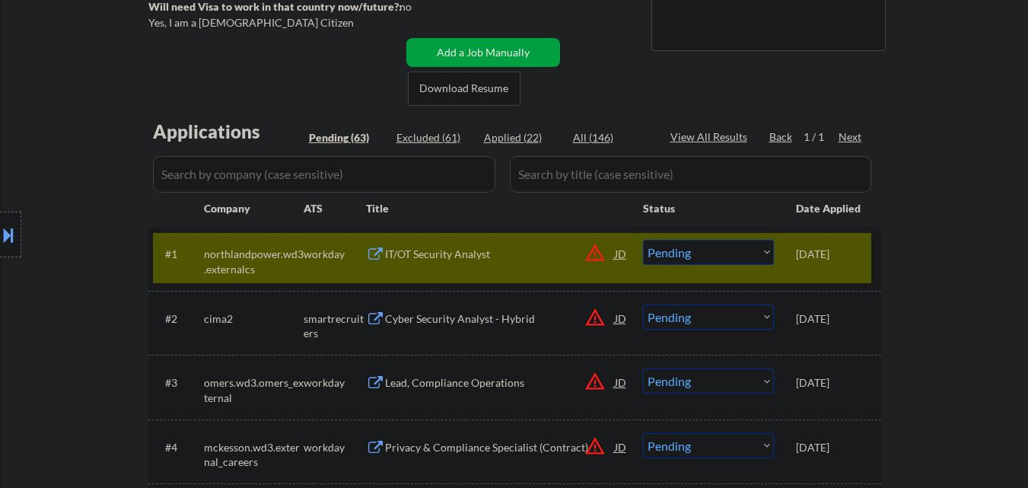
select select ""pending""
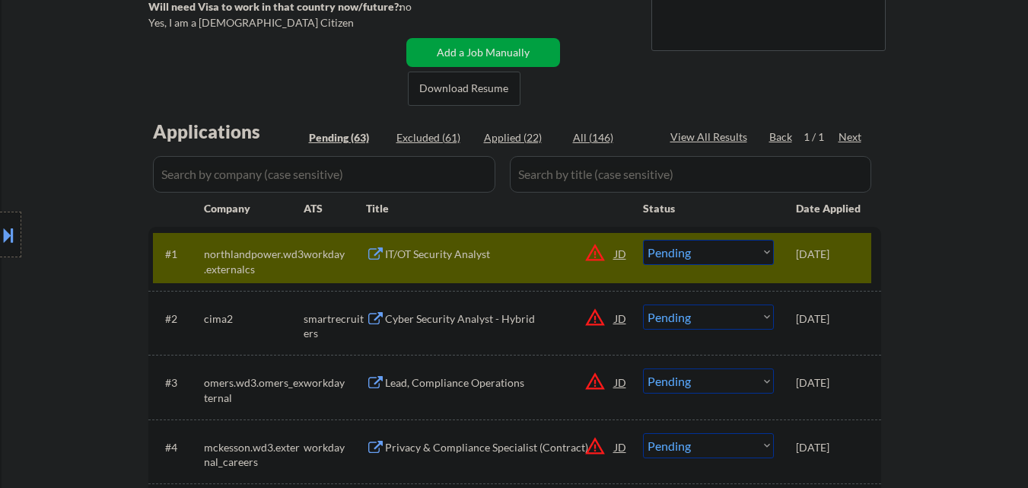
select select ""pending""
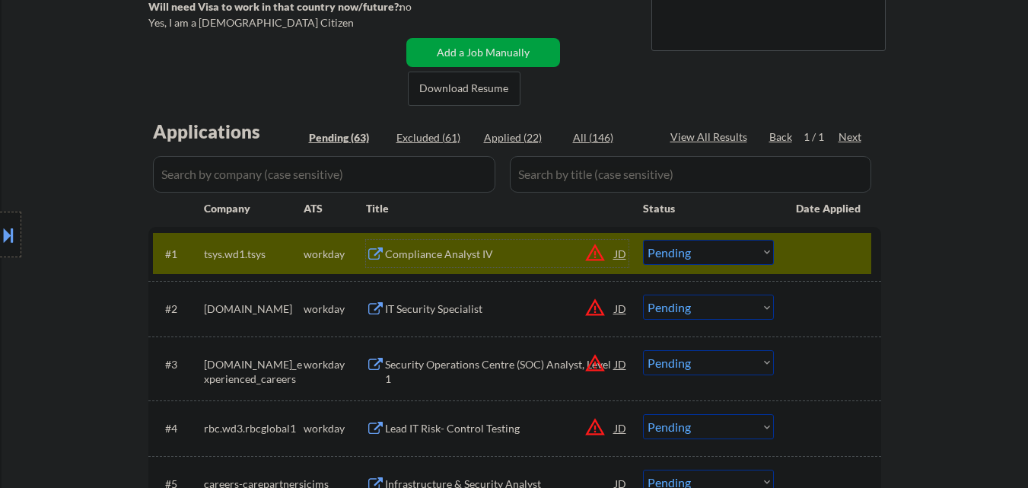
click at [500, 252] on div "Compliance Analyst IV" at bounding box center [500, 254] width 230 height 15
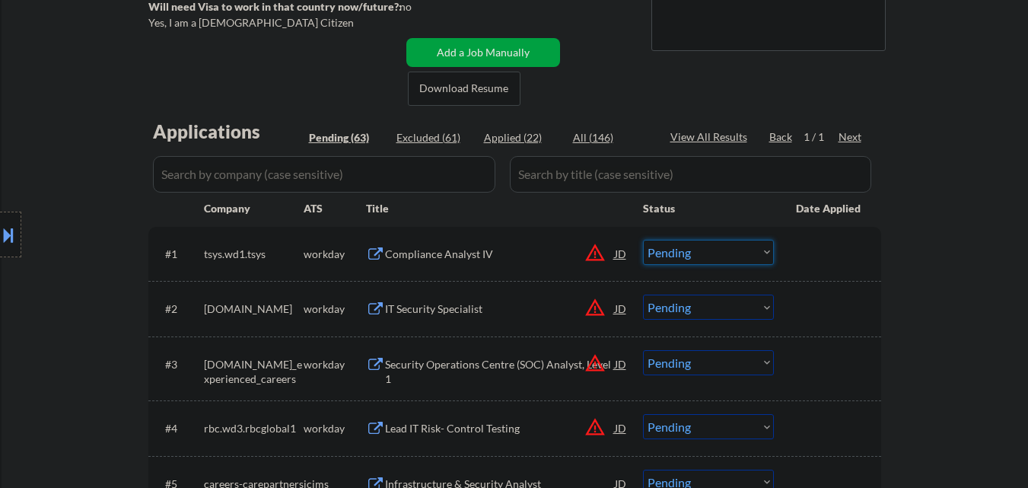
click at [716, 259] on select "Choose an option... Pending Applied Excluded (Questions) Excluded (Expired) Exc…" at bounding box center [708, 252] width 131 height 25
click at [643, 240] on select "Choose an option... Pending Applied Excluded (Questions) Excluded (Expired) Exc…" at bounding box center [708, 252] width 131 height 25
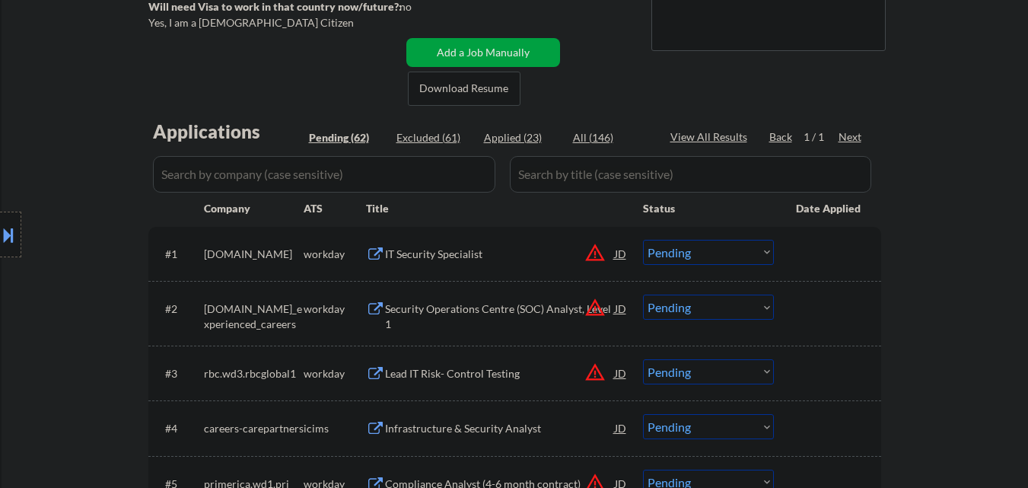
click at [448, 257] on div "IT Security Specialist" at bounding box center [500, 254] width 230 height 15
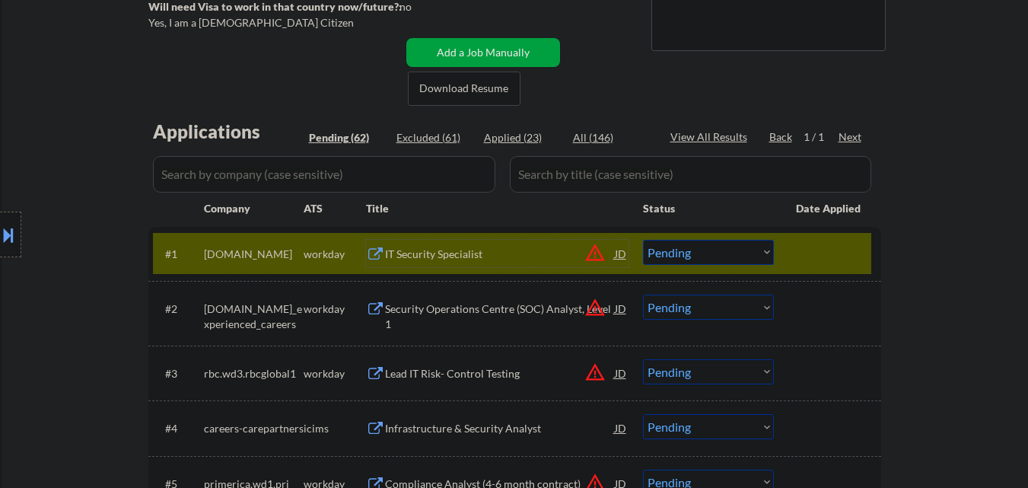
click at [711, 256] on select "Choose an option... Pending Applied Excluded (Questions) Excluded (Expired) Exc…" at bounding box center [708, 252] width 131 height 25
click at [643, 240] on select "Choose an option... Pending Applied Excluded (Questions) Excluded (Expired) Exc…" at bounding box center [708, 252] width 131 height 25
click at [814, 247] on div at bounding box center [829, 253] width 67 height 27
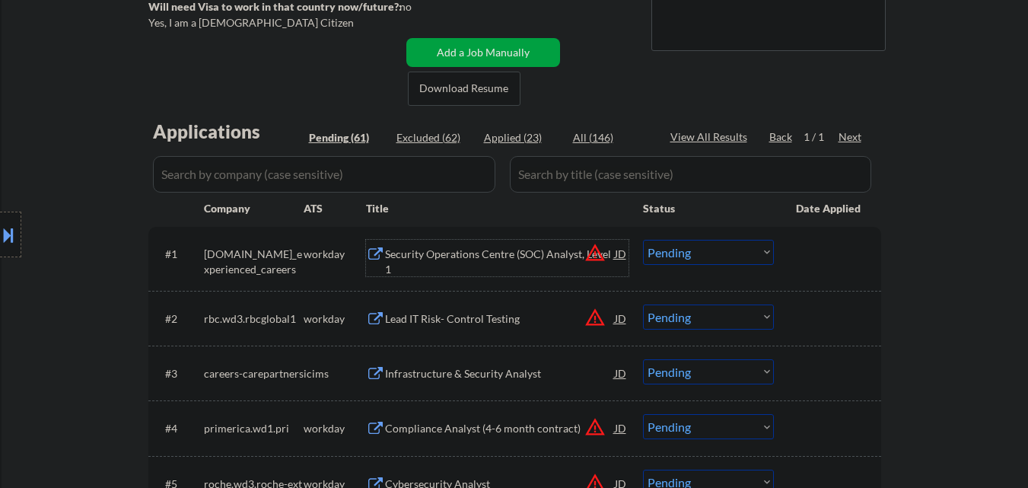
click at [518, 247] on div "Security Operations Centre (SOC) Analyst, Level 1" at bounding box center [500, 262] width 230 height 30
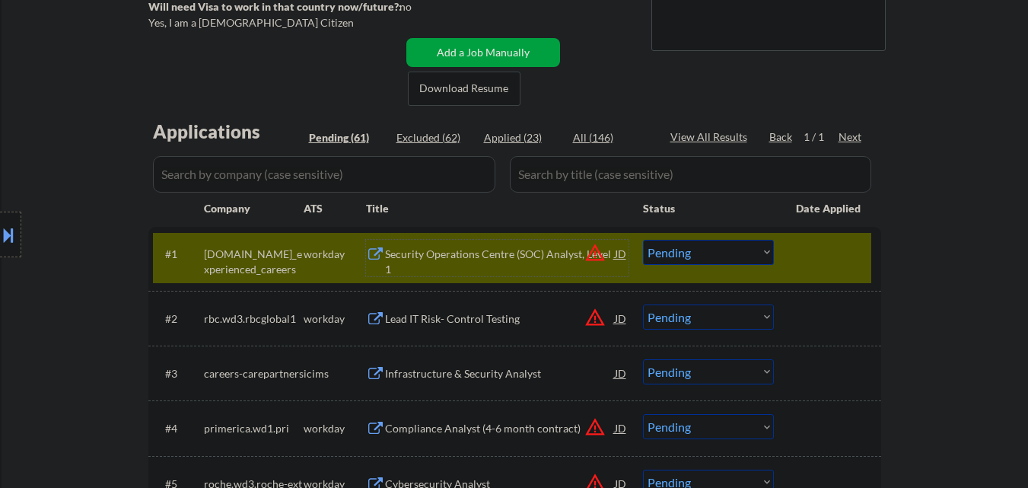
click at [736, 260] on select "Choose an option... Pending Applied Excluded (Questions) Excluded (Expired) Exc…" at bounding box center [708, 252] width 131 height 25
click at [643, 240] on select "Choose an option... Pending Applied Excluded (Questions) Excluded (Expired) Exc…" at bounding box center [708, 252] width 131 height 25
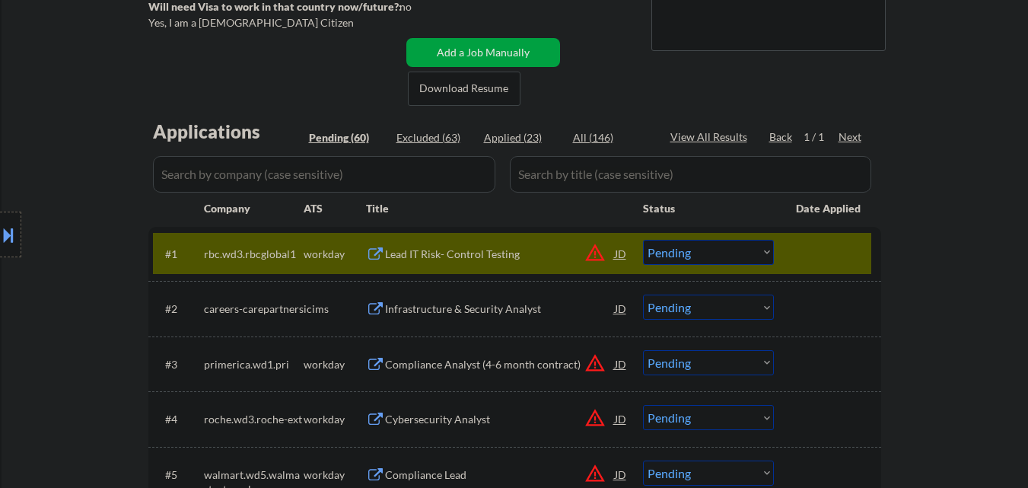
drag, startPoint x: 951, startPoint y: 142, endPoint x: 955, endPoint y: 151, distance: 10.6
click at [494, 258] on div "Lead IT Risk- Control Testing" at bounding box center [500, 254] width 230 height 15
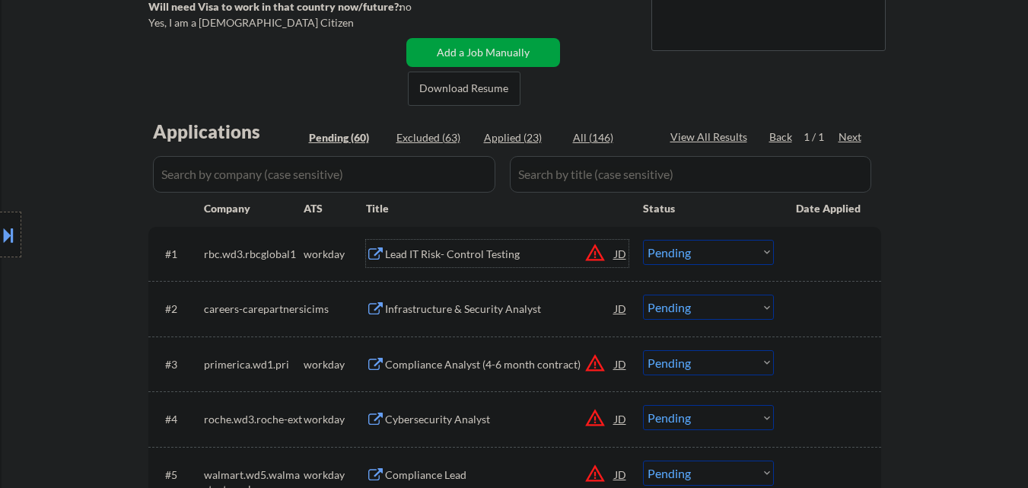
drag, startPoint x: 441, startPoint y: 257, endPoint x: 418, endPoint y: 259, distance: 23.7
click at [418, 259] on div "Lead IT Risk- Control Testing" at bounding box center [500, 254] width 230 height 15
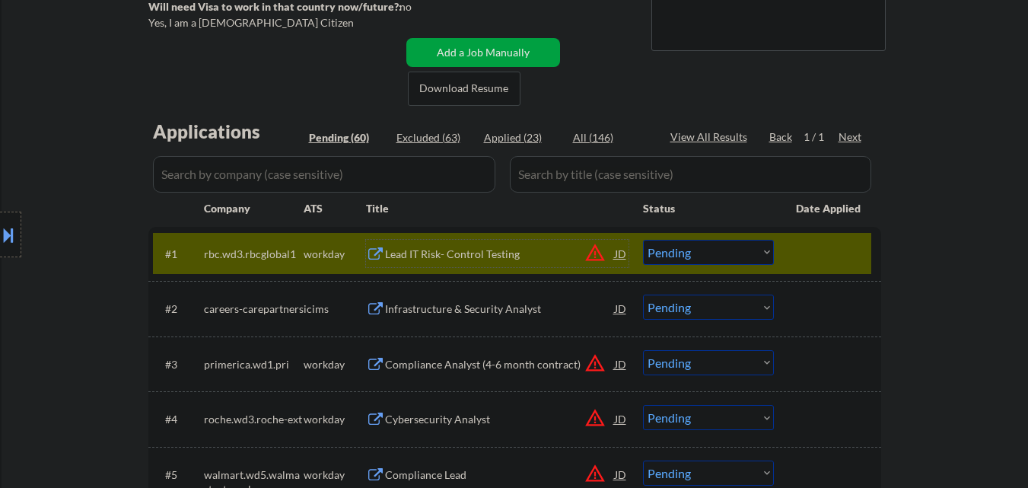
click at [450, 253] on div "Lead IT Risk- Control Testing" at bounding box center [500, 254] width 230 height 15
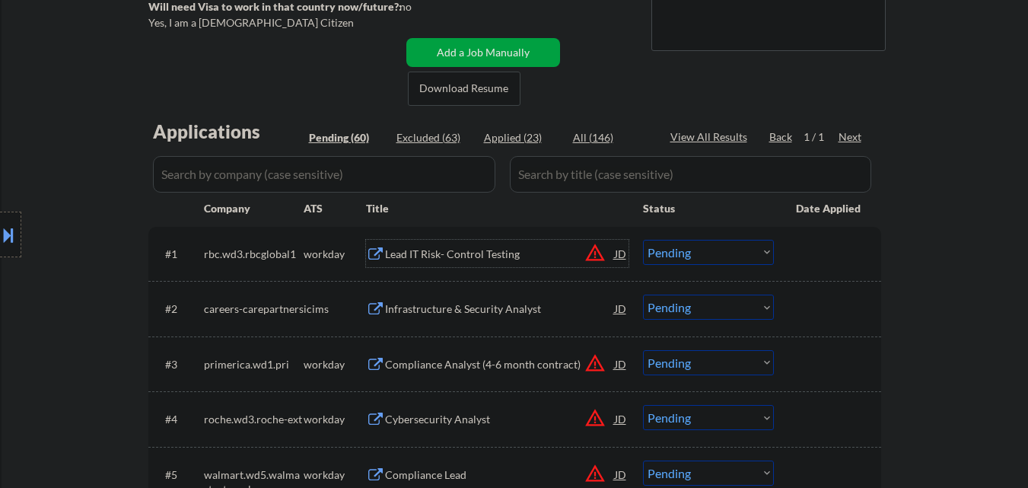
click at [696, 253] on select "Choose an option... Pending Applied Excluded (Questions) Excluded (Expired) Exc…" at bounding box center [708, 252] width 131 height 25
click at [643, 240] on select "Choose an option... Pending Applied Excluded (Questions) Excluded (Expired) Exc…" at bounding box center [708, 252] width 131 height 25
select select ""pending""
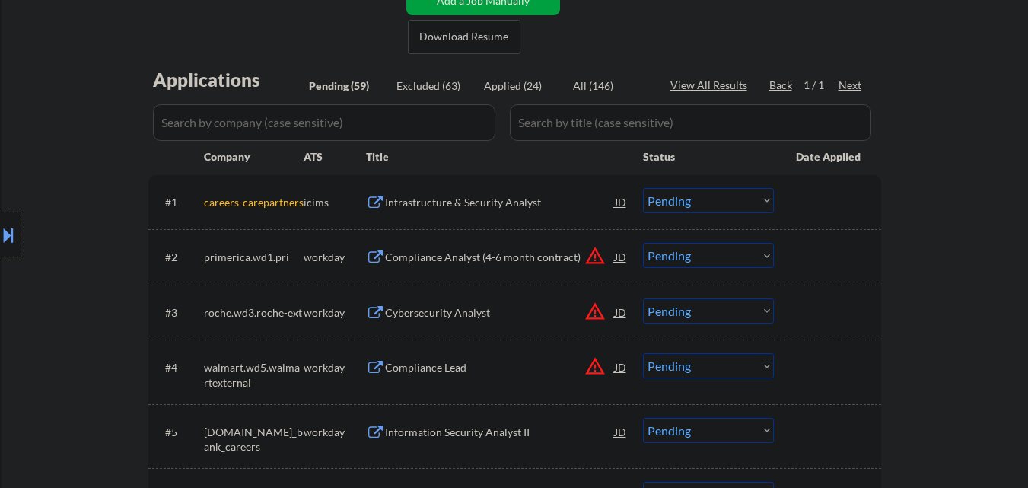
scroll to position [380, 0]
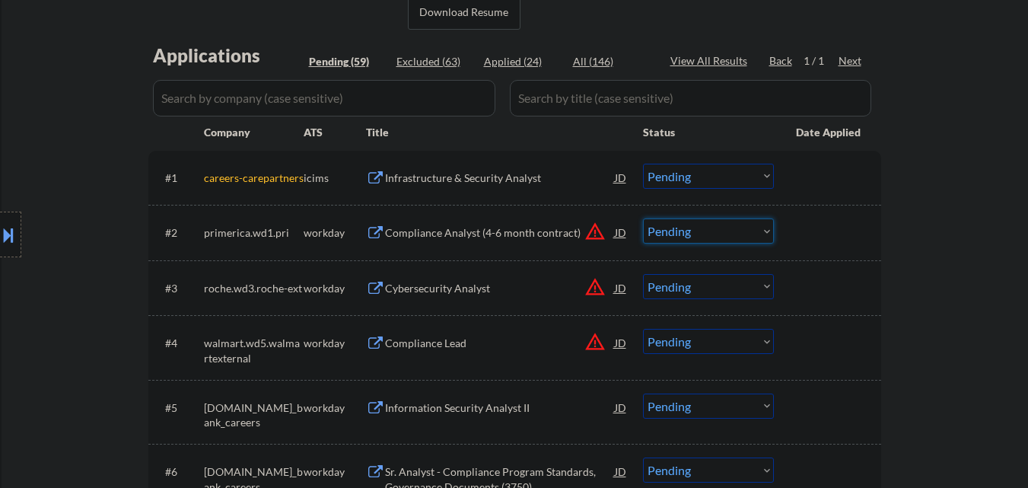
click at [730, 236] on select "Choose an option... Pending Applied Excluded (Questions) Excluded (Expired) Exc…" at bounding box center [708, 230] width 131 height 25
click at [643, 218] on select "Choose an option... Pending Applied Excluded (Questions) Excluded (Expired) Exc…" at bounding box center [708, 230] width 131 height 25
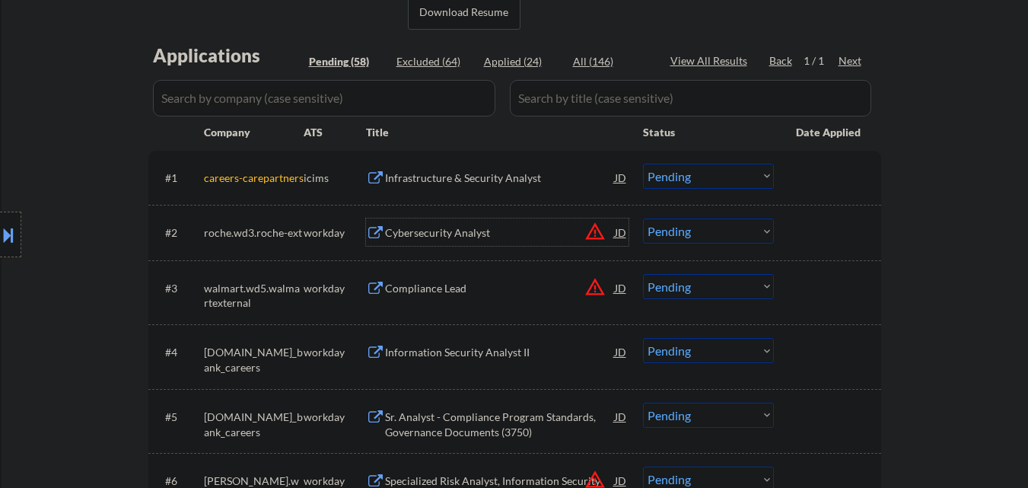
click at [504, 231] on div "Cybersecurity Analyst" at bounding box center [500, 232] width 230 height 15
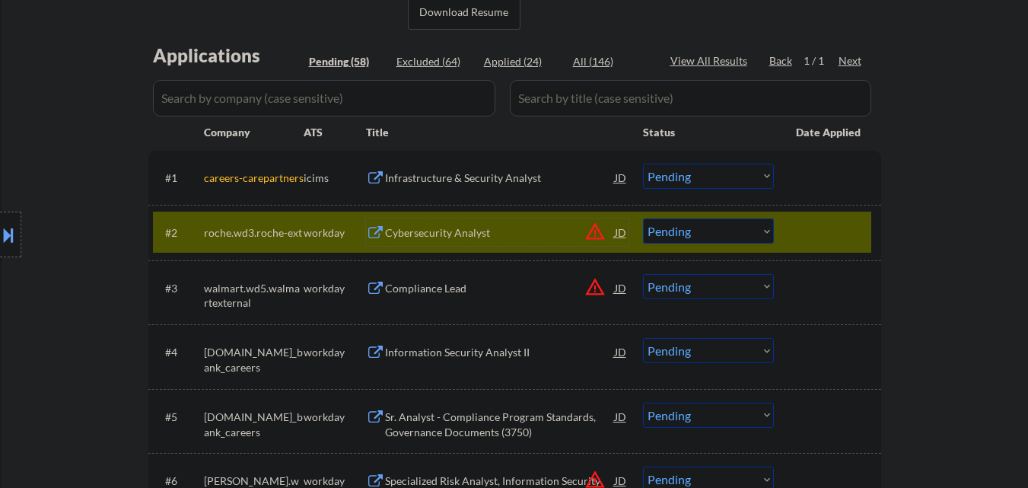
click at [701, 230] on select "Choose an option... Pending Applied Excluded (Questions) Excluded (Expired) Exc…" at bounding box center [708, 230] width 131 height 25
click at [643, 218] on select "Choose an option... Pending Applied Excluded (Questions) Excluded (Expired) Exc…" at bounding box center [708, 230] width 131 height 25
click at [825, 243] on div at bounding box center [829, 231] width 67 height 27
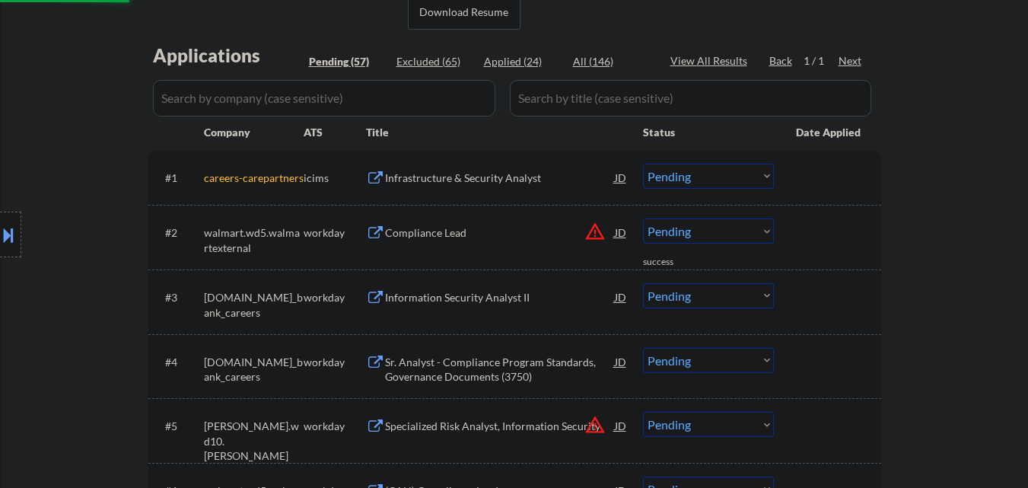
scroll to position [456, 0]
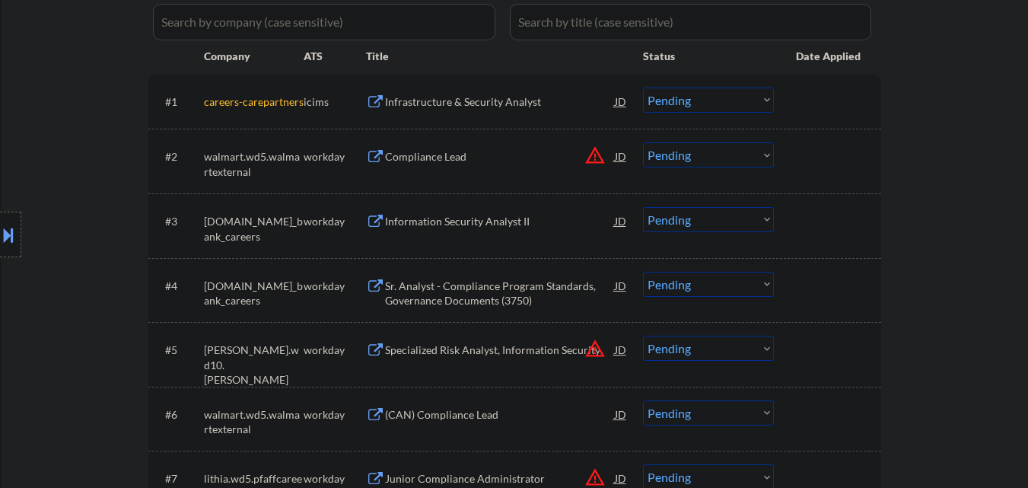
click at [500, 166] on div "Compliance Lead" at bounding box center [500, 155] width 230 height 27
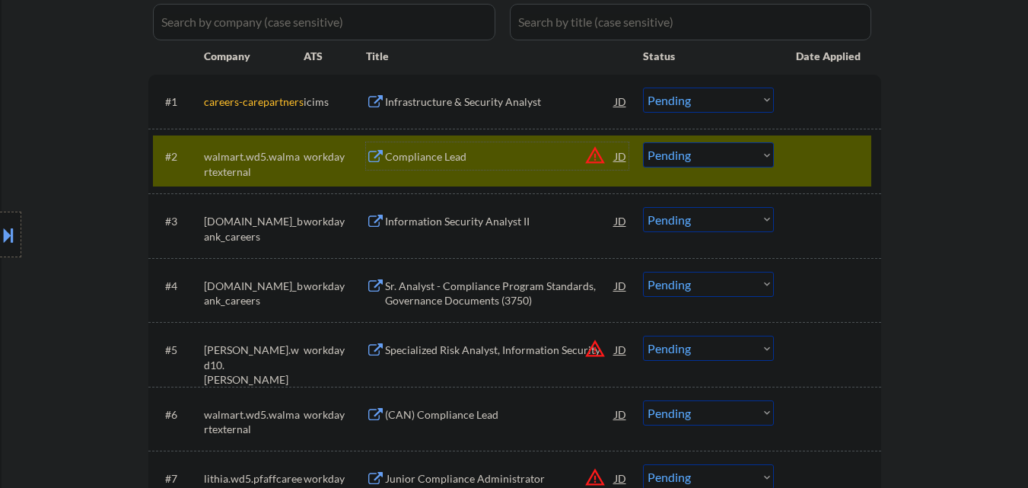
click at [724, 157] on select "Choose an option... Pending Applied Excluded (Questions) Excluded (Expired) Exc…" at bounding box center [708, 154] width 131 height 25
click at [643, 142] on select "Choose an option... Pending Applied Excluded (Questions) Excluded (Expired) Exc…" at bounding box center [708, 154] width 131 height 25
click at [812, 170] on div "#2 walmart.wd5.walmartexternal workday Compliance Lead JD warning_amber Choose …" at bounding box center [512, 160] width 718 height 50
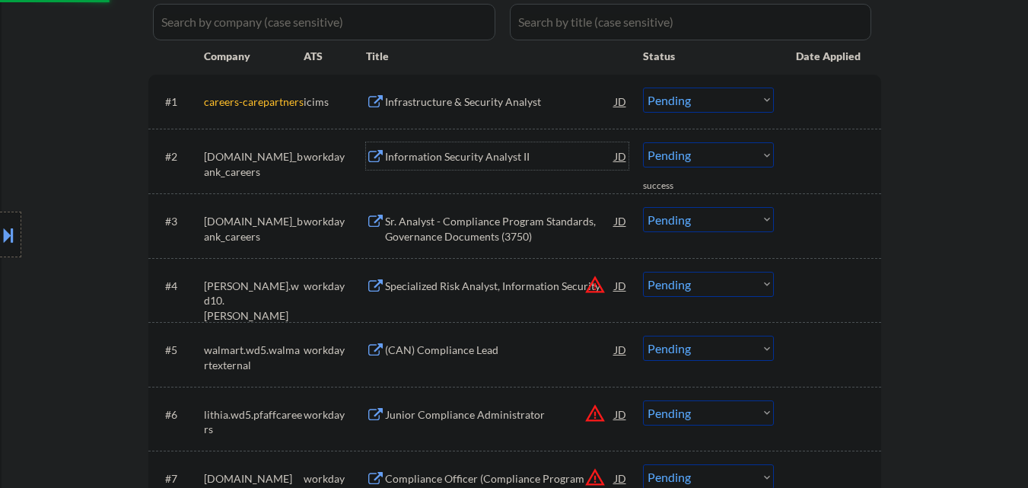
click at [469, 159] on div "Information Security Analyst II" at bounding box center [500, 156] width 230 height 15
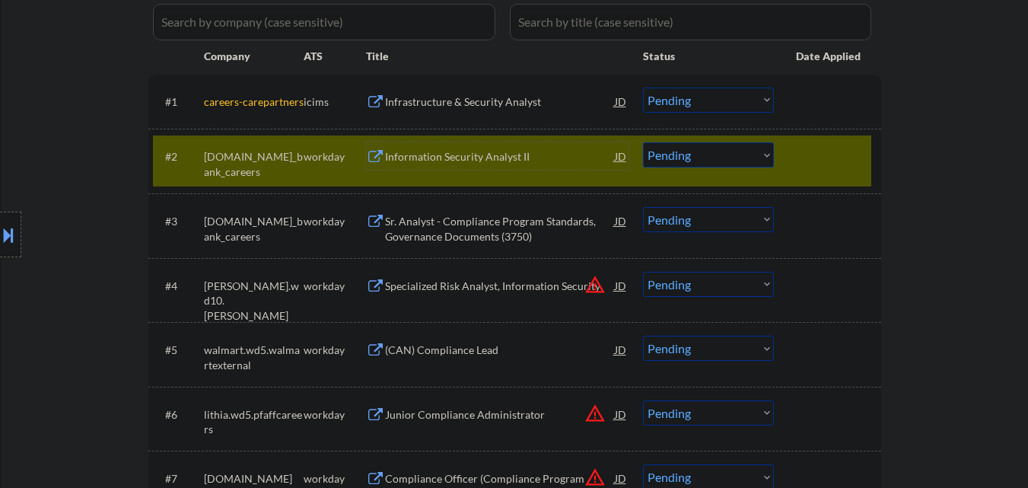
click at [711, 164] on select "Choose an option... Pending Applied Excluded (Questions) Excluded (Expired) Exc…" at bounding box center [708, 154] width 131 height 25
click at [643, 142] on select "Choose an option... Pending Applied Excluded (Questions) Excluded (Expired) Exc…" at bounding box center [708, 154] width 131 height 25
click at [828, 164] on div at bounding box center [829, 155] width 67 height 27
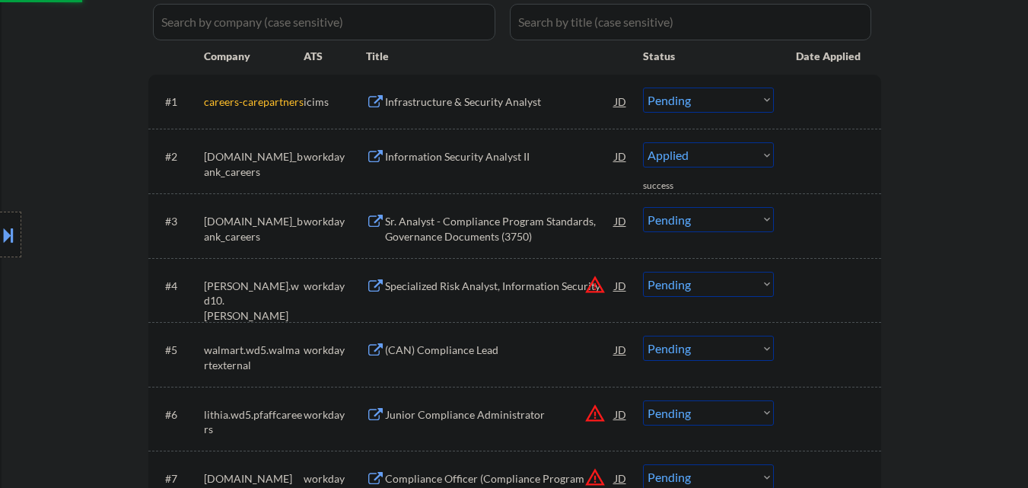
select select ""pending""
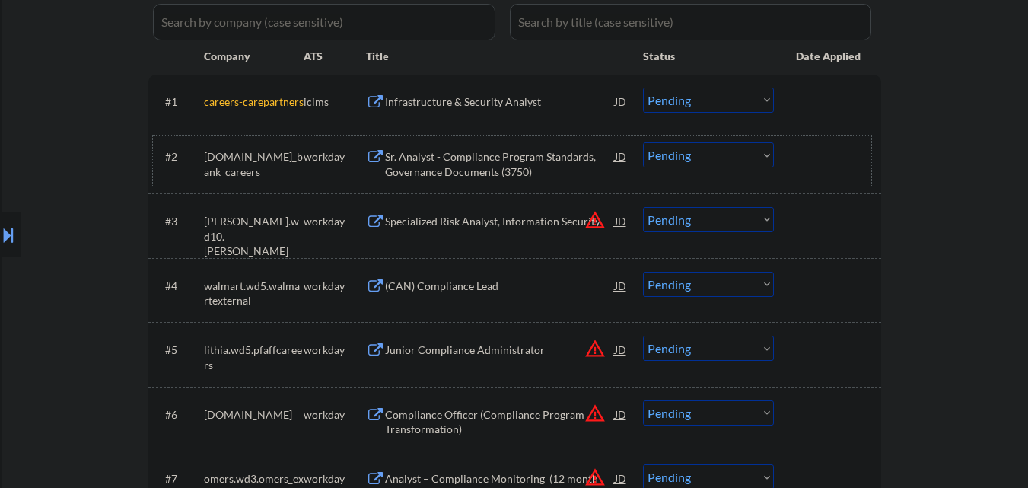
click at [749, 96] on select "Choose an option... Pending Applied Excluded (Questions) Excluded (Expired) Exc…" at bounding box center [708, 99] width 131 height 25
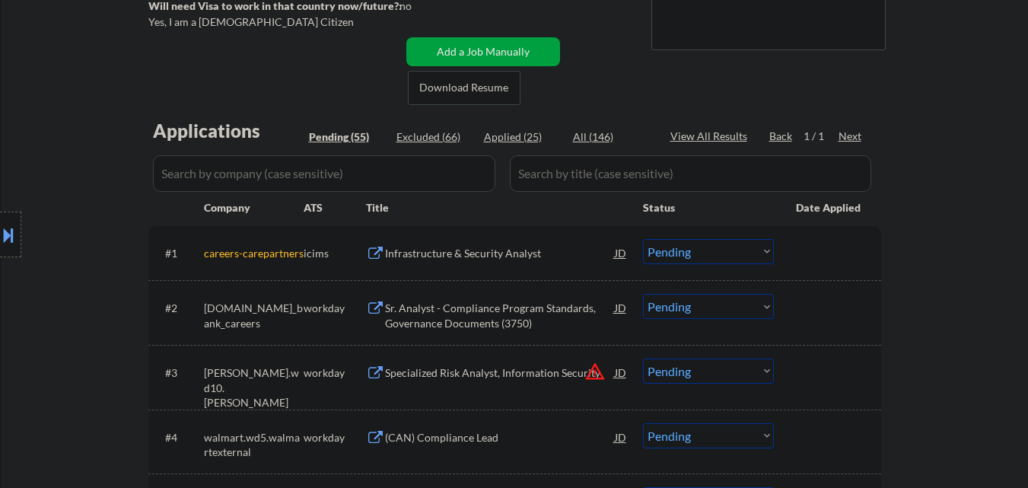
scroll to position [304, 0]
click at [725, 253] on select "Choose an option... Pending Applied Excluded (Questions) Excluded (Expired) Exc…" at bounding box center [708, 252] width 131 height 25
click at [643, 240] on select "Choose an option... Pending Applied Excluded (Questions) Excluded (Expired) Exc…" at bounding box center [708, 252] width 131 height 25
select select ""pending""
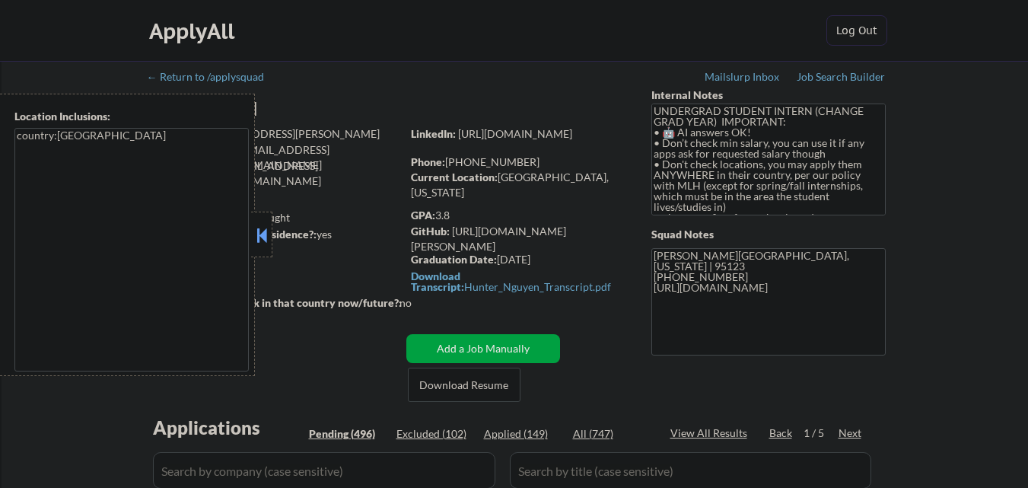
click at [260, 235] on button at bounding box center [261, 235] width 17 height 23
select select ""pending""
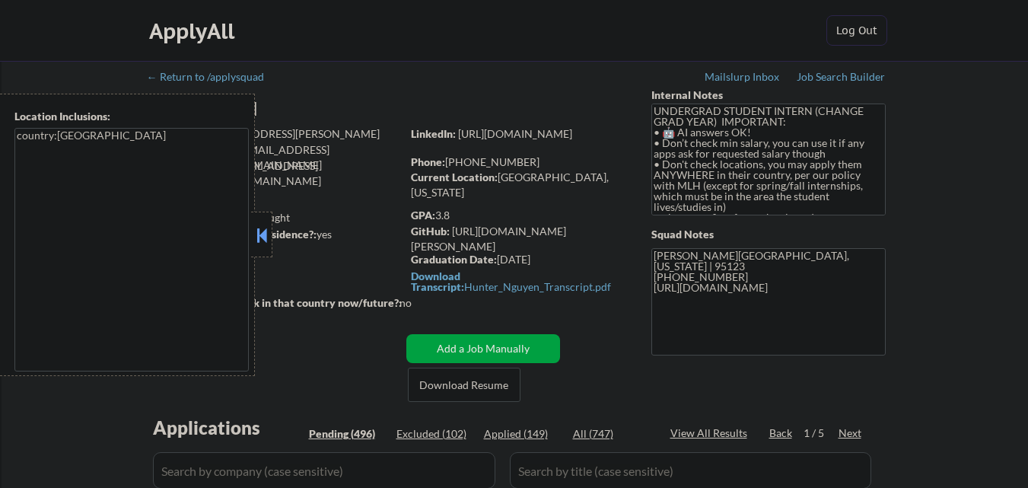
select select ""pending""
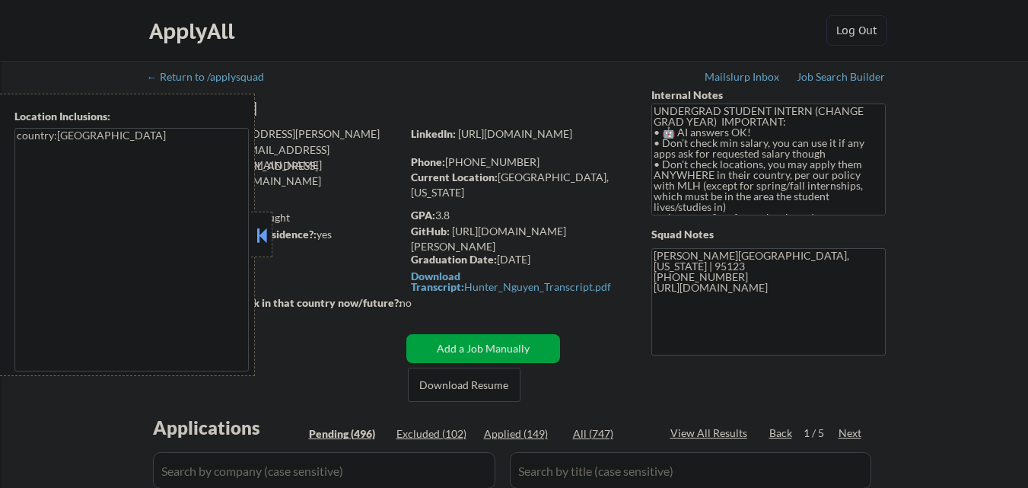
select select ""pending""
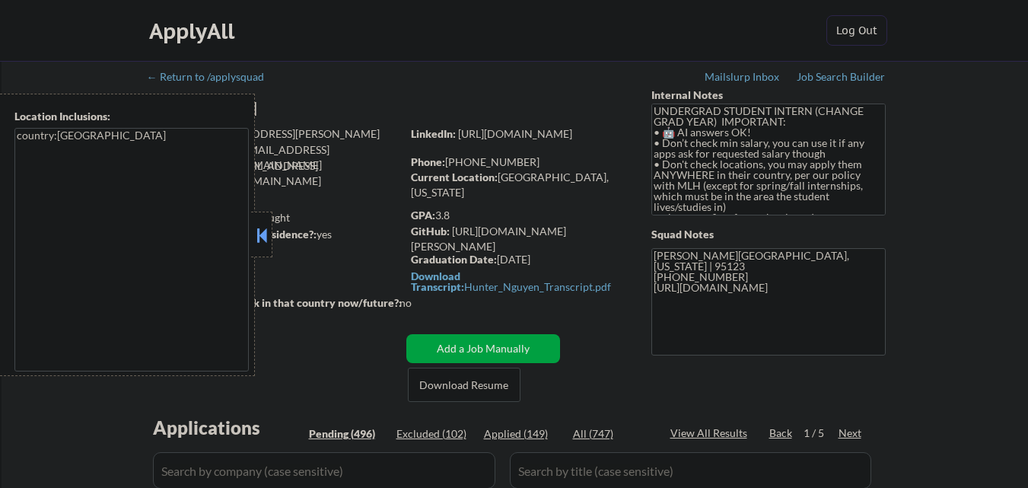
select select ""pending""
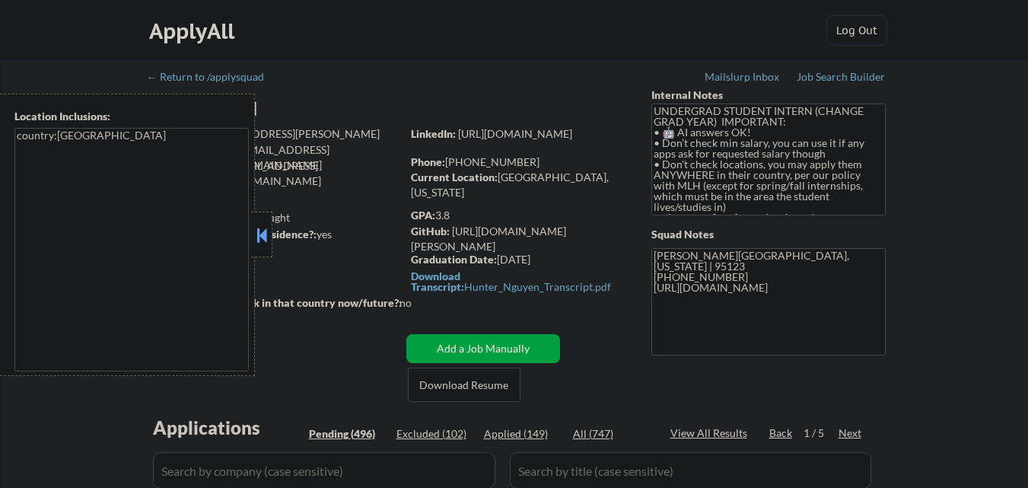
select select ""pending""
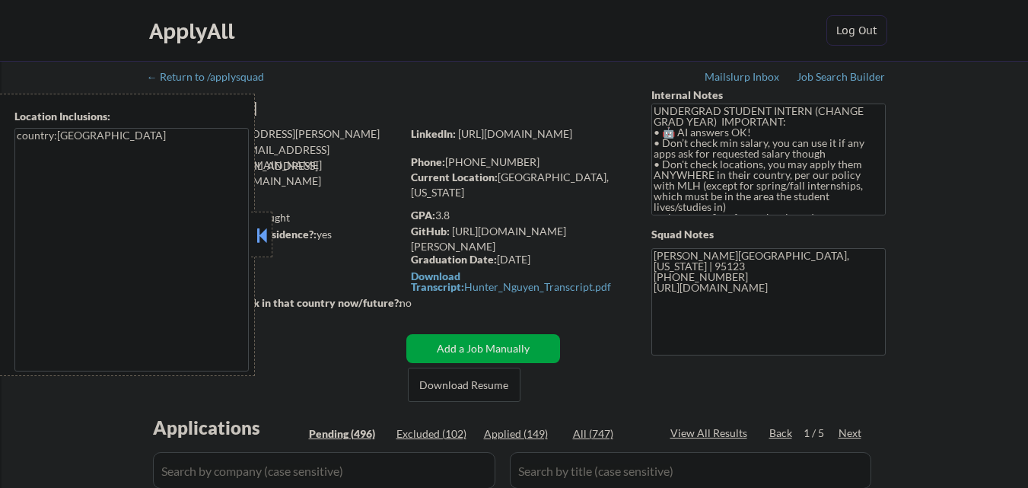
select select ""pending""
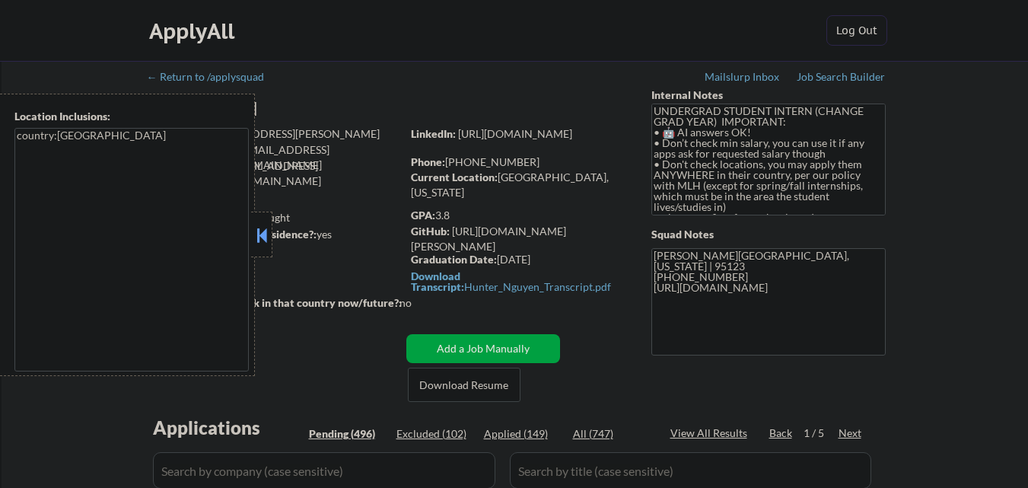
select select ""pending""
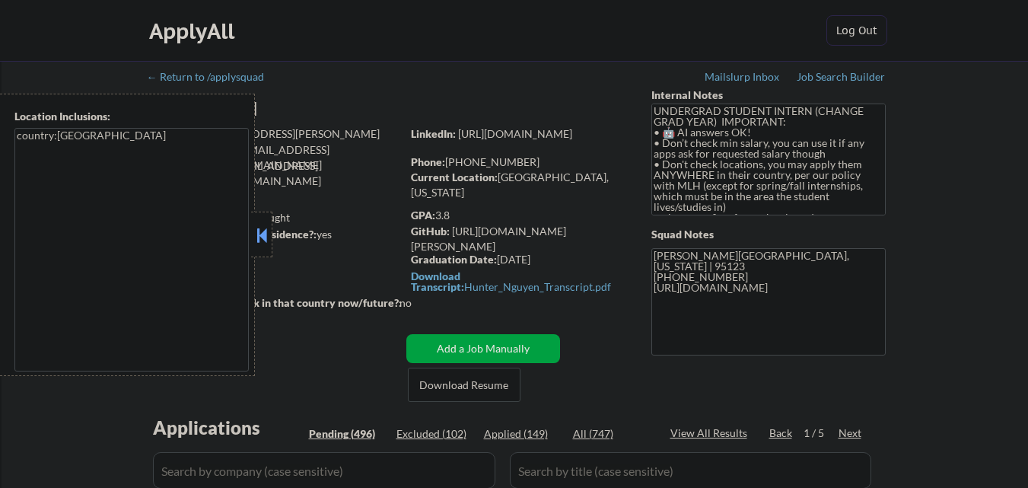
select select ""pending""
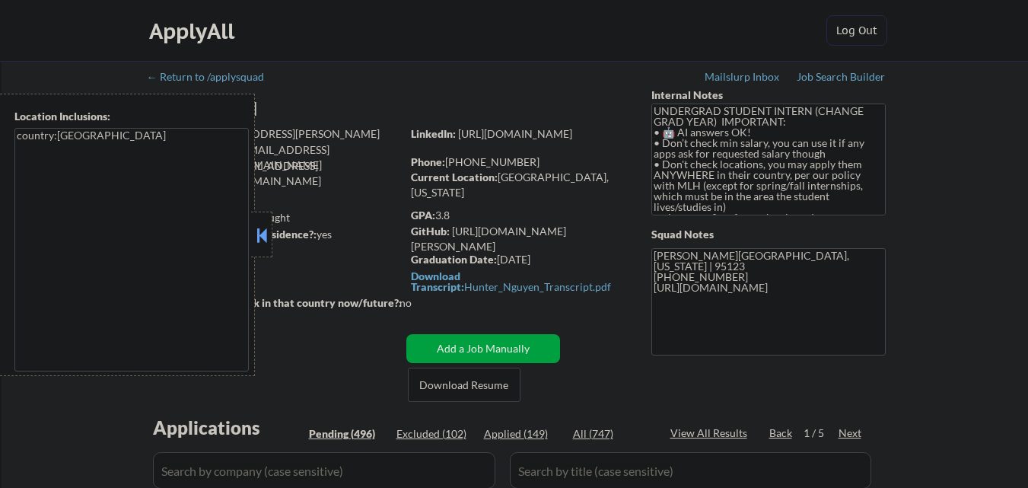
select select ""pending""
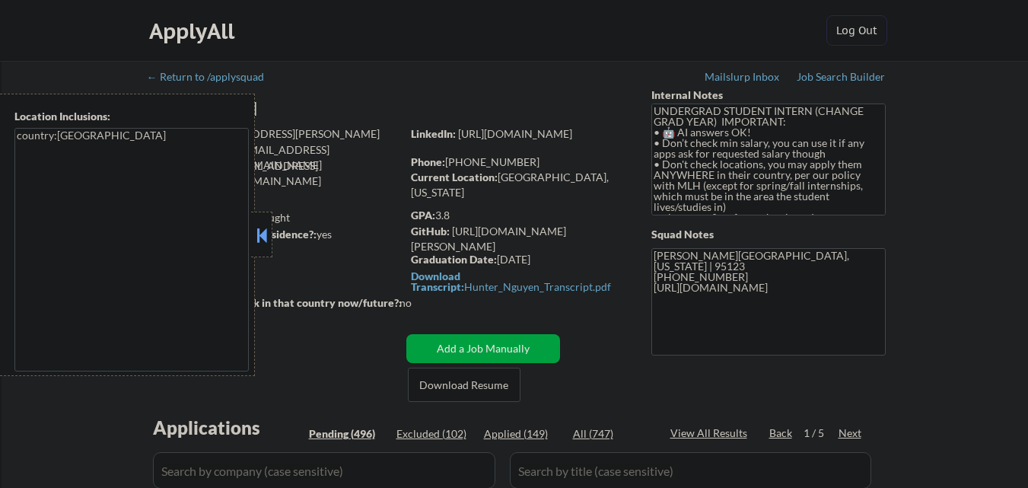
select select ""pending""
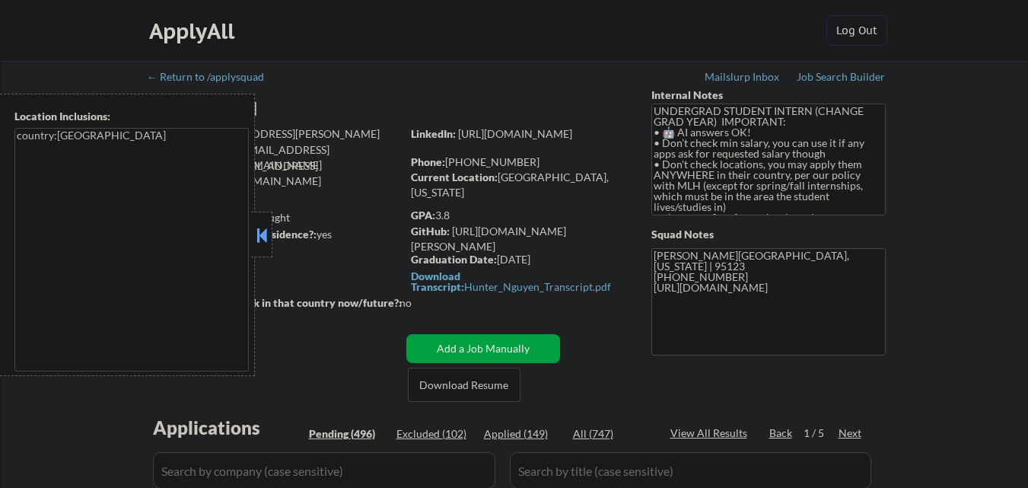
select select ""pending""
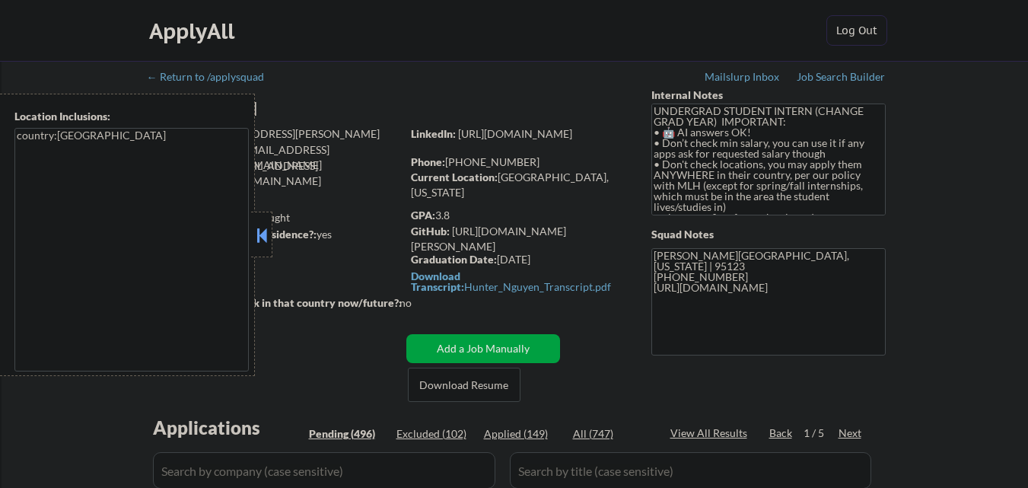
select select ""pending""
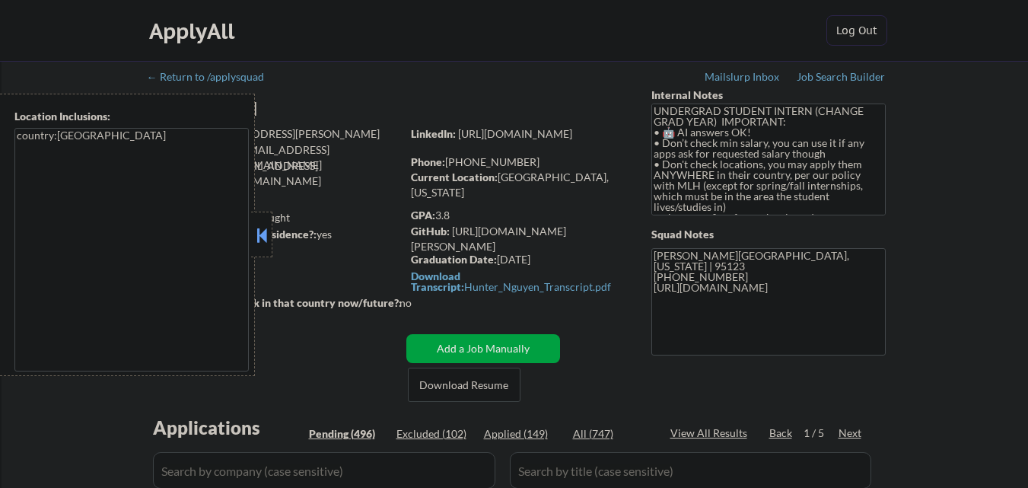
select select ""pending""
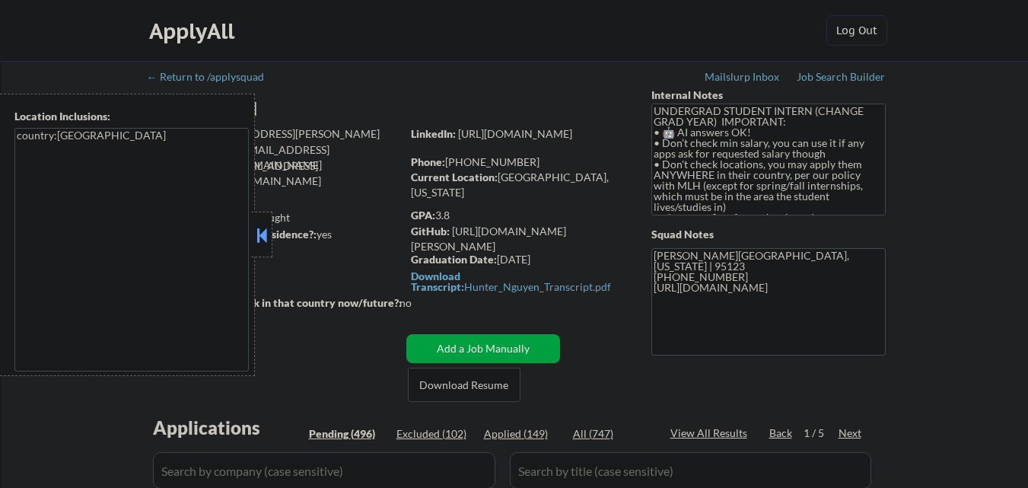
select select ""pending""
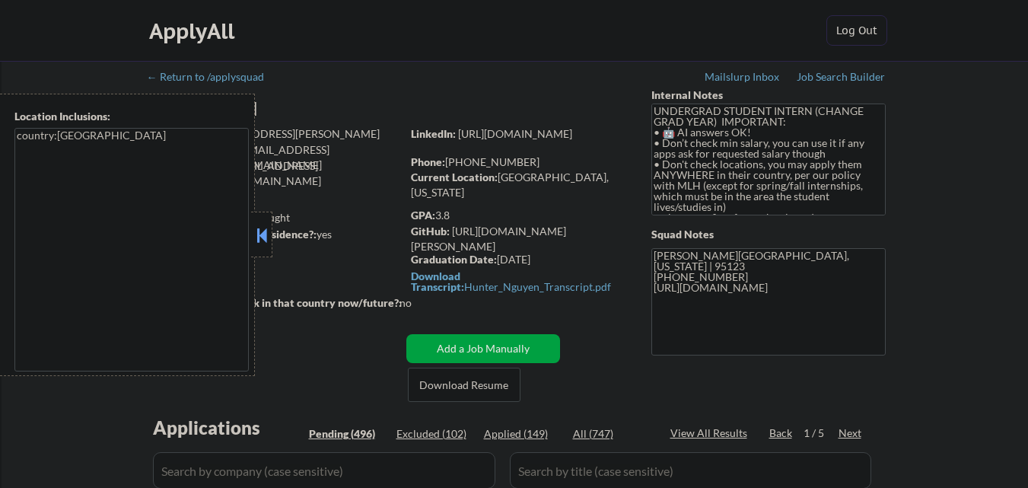
select select ""pending""
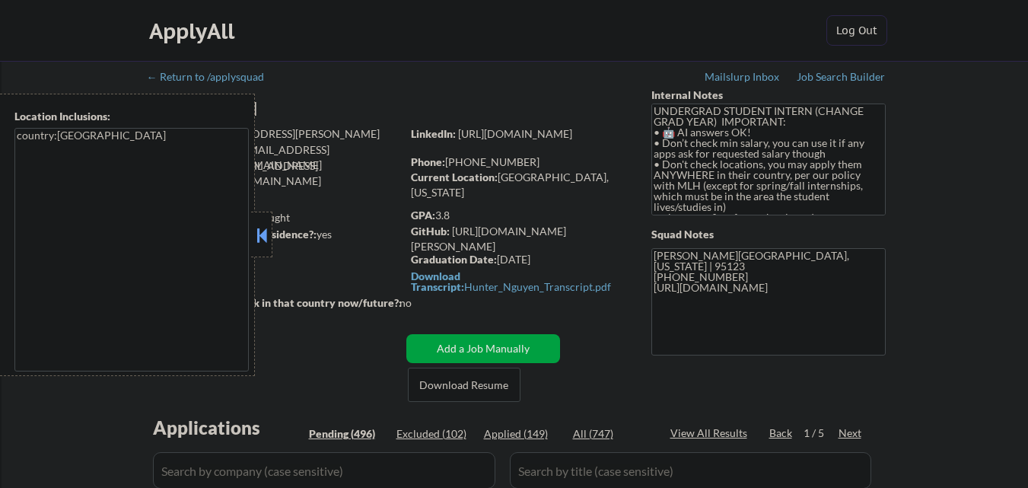
select select ""pending""
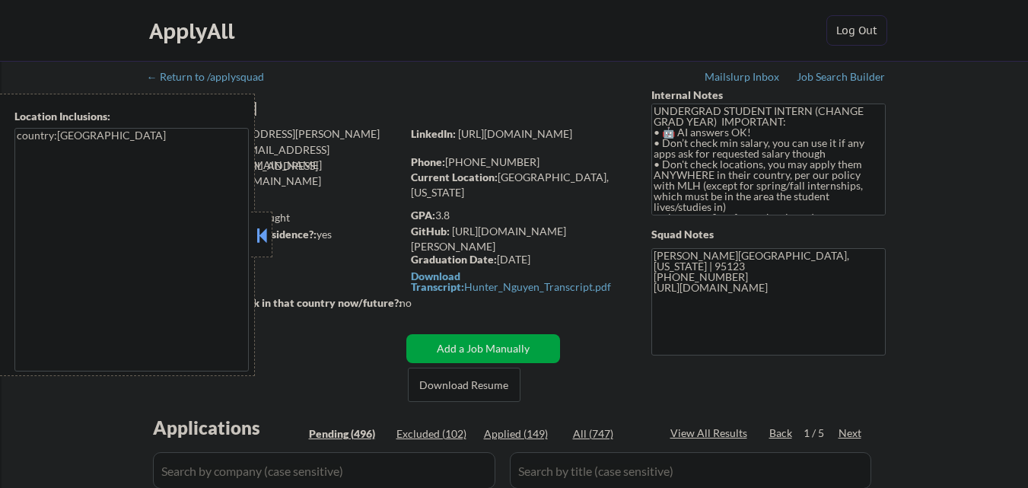
select select ""pending""
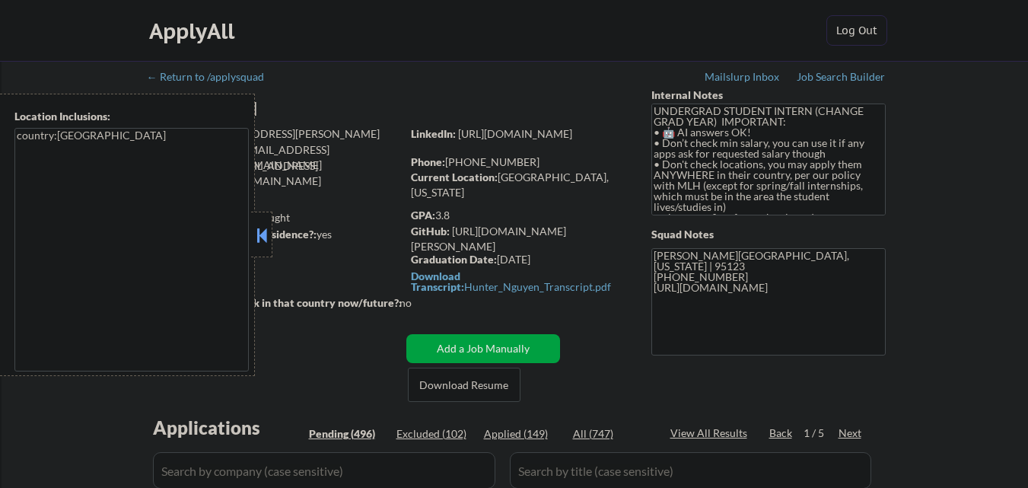
select select ""pending""
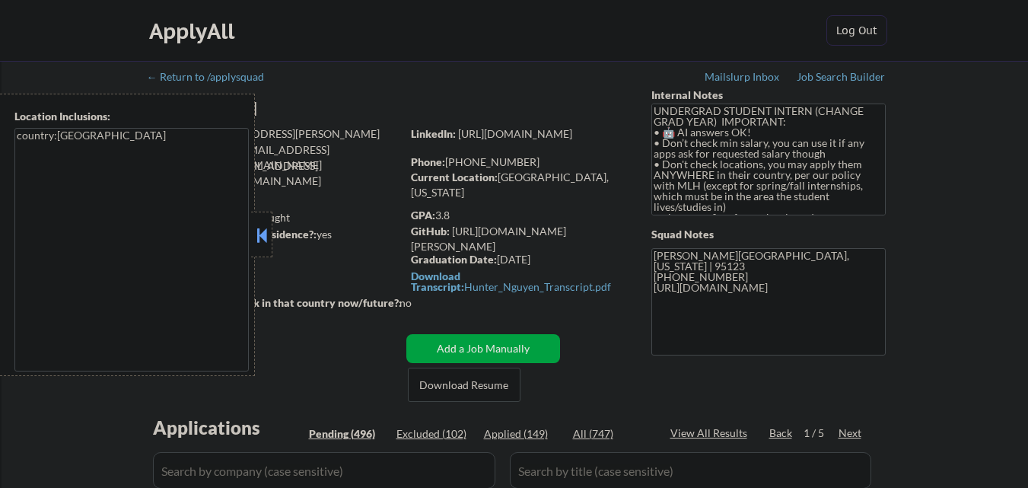
select select ""pending""
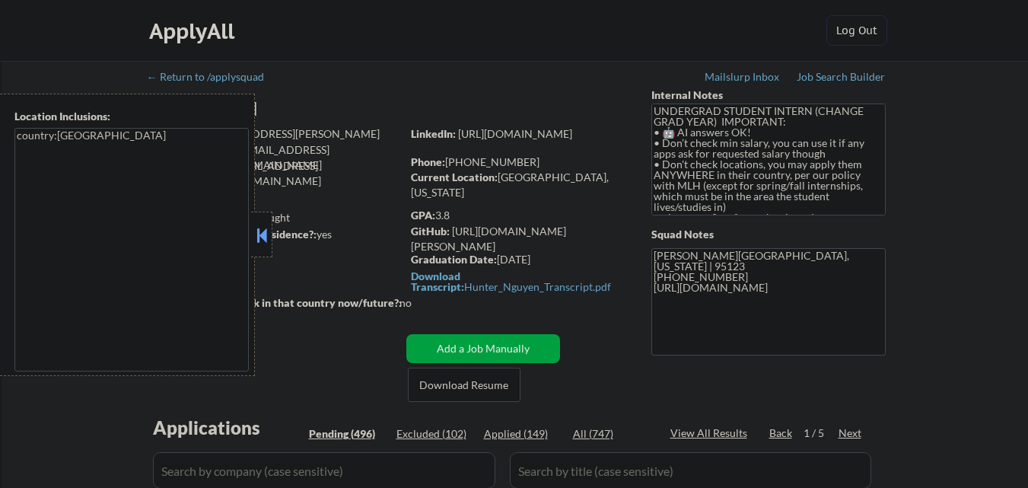
select select ""pending""
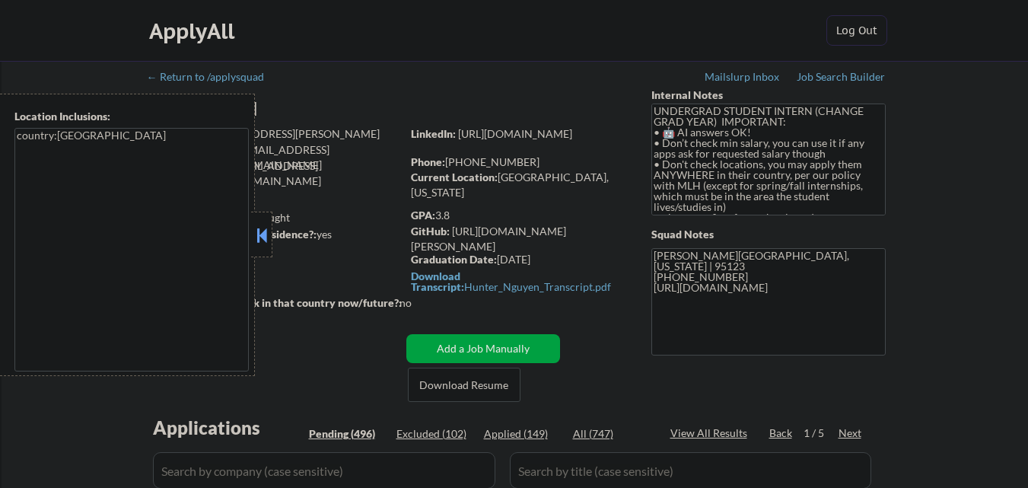
select select ""pending""
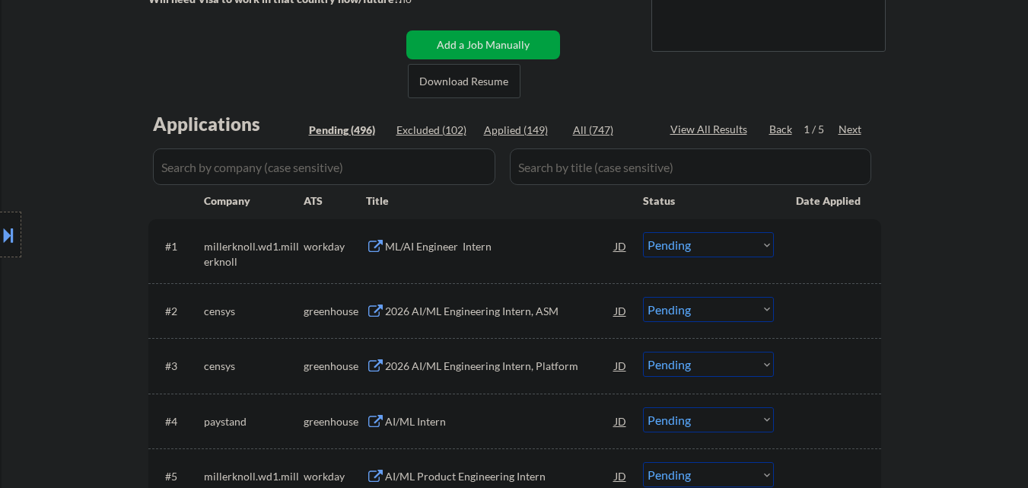
scroll to position [304, 0]
click at [853, 131] on div "Next" at bounding box center [850, 128] width 24 height 15
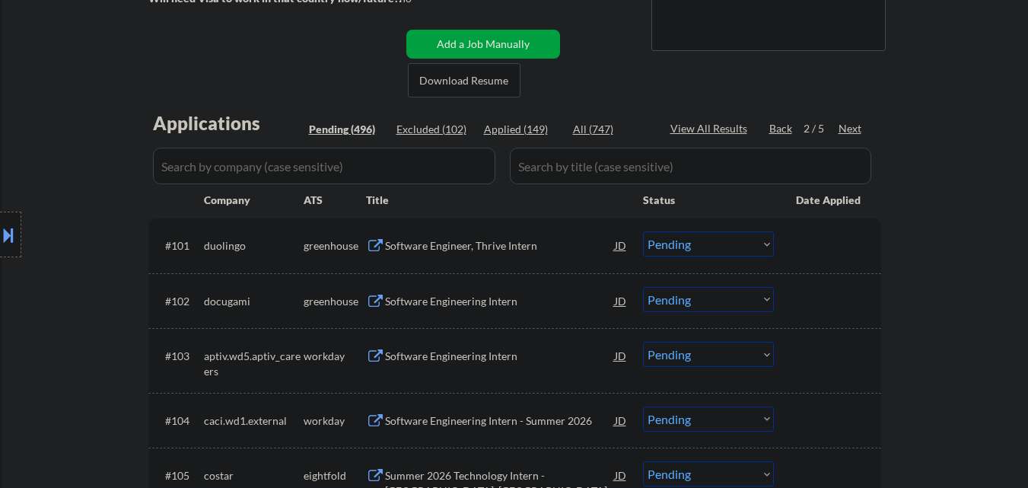
click at [853, 131] on div "Next" at bounding box center [850, 128] width 24 height 15
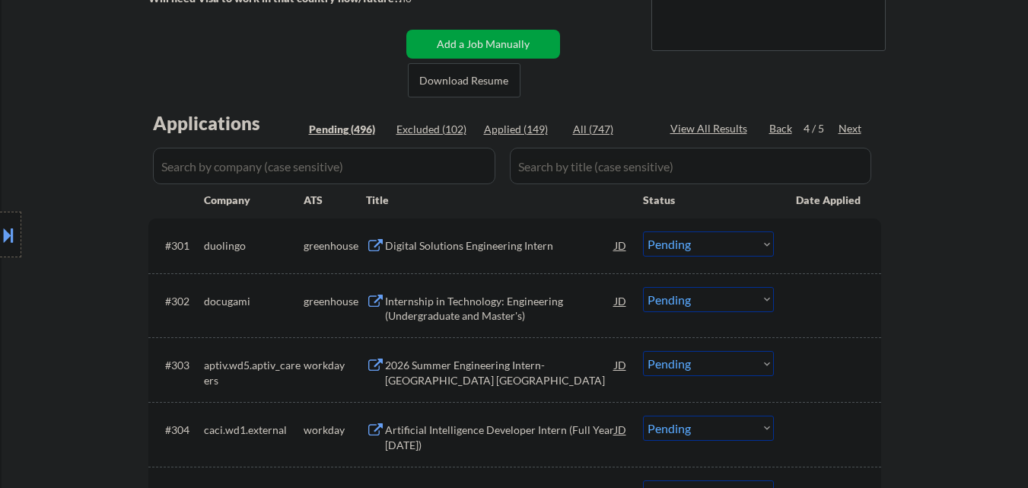
click at [853, 131] on div "Next" at bounding box center [850, 128] width 24 height 15
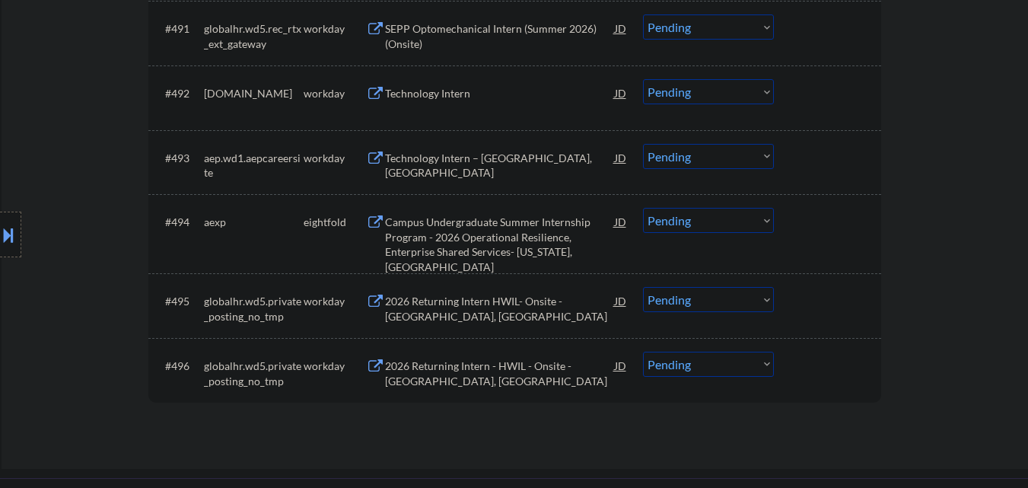
scroll to position [6163, 0]
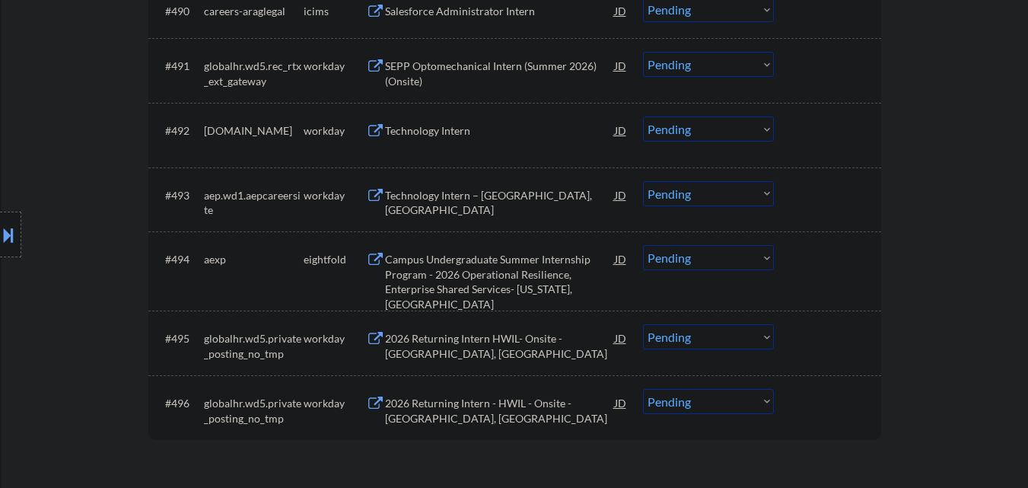
drag, startPoint x: 911, startPoint y: 0, endPoint x: 954, endPoint y: 71, distance: 83.0
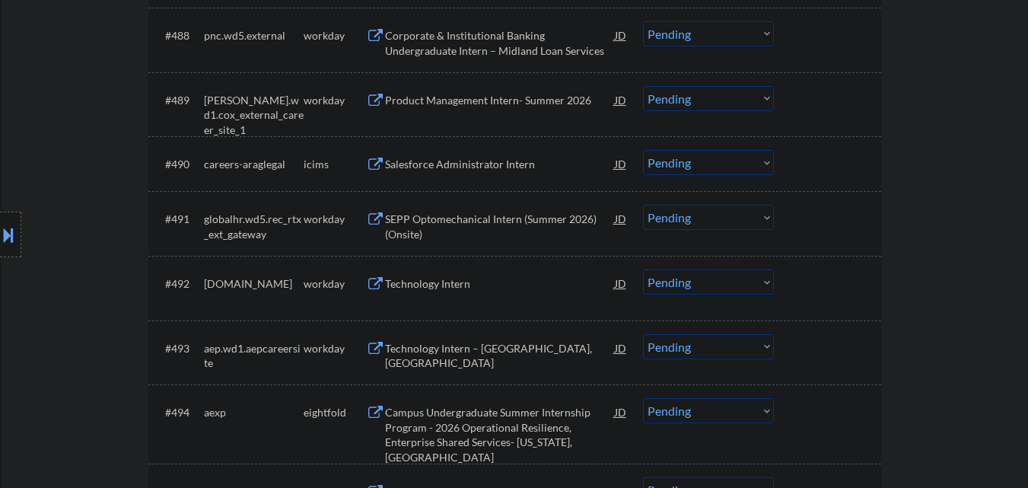
scroll to position [5478, 0]
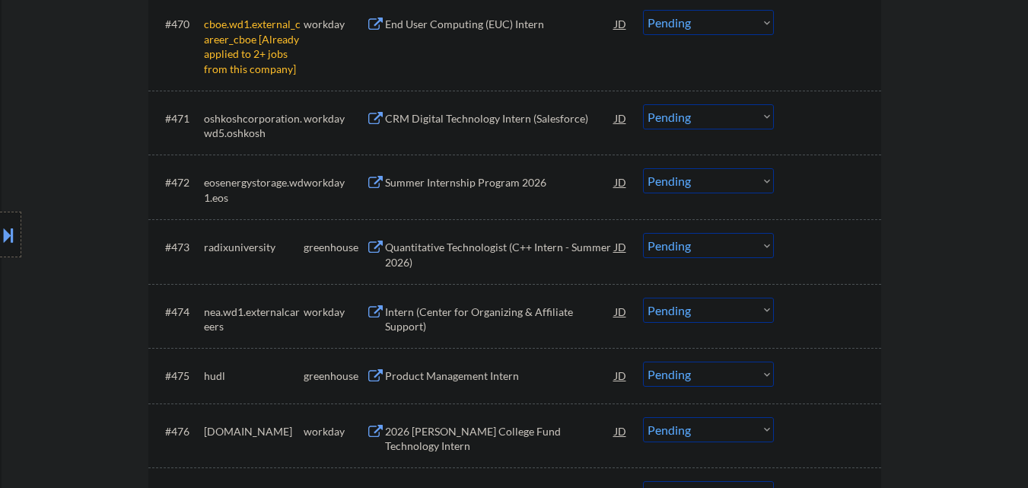
scroll to position [4869, 0]
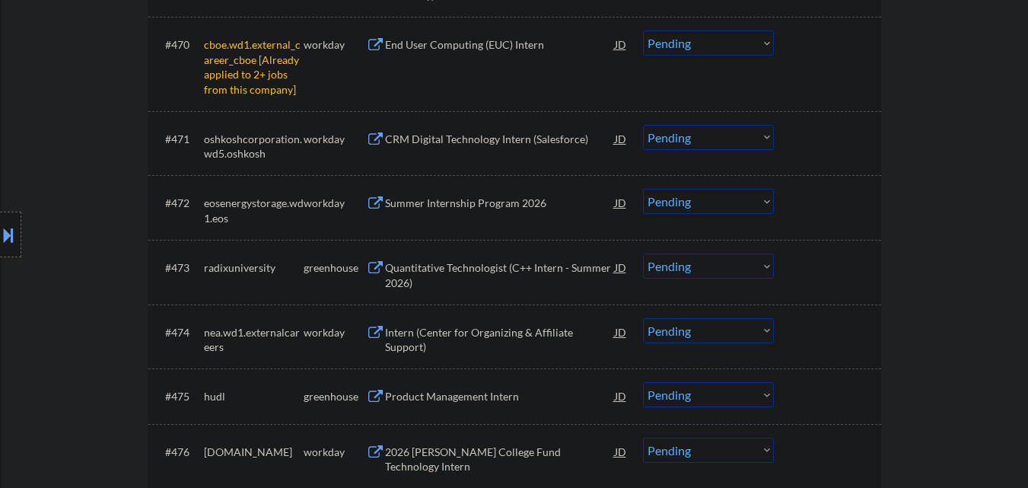
scroll to position [4793, 0]
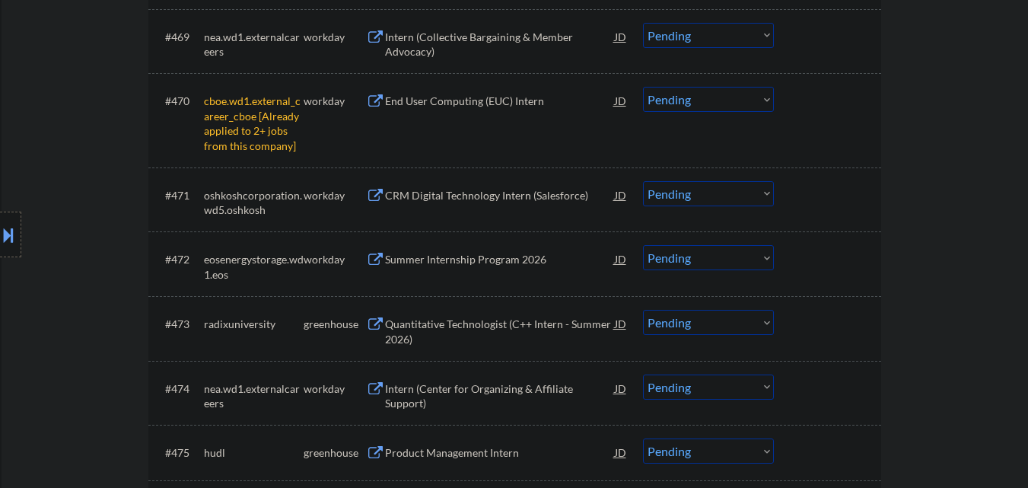
click at [728, 107] on select "Choose an option... Pending Applied Excluded (Questions) Excluded (Expired) Exc…" at bounding box center [708, 99] width 131 height 25
click at [643, 87] on select "Choose an option... Pending Applied Excluded (Questions) Excluded (Expired) Exc…" at bounding box center [708, 99] width 131 height 25
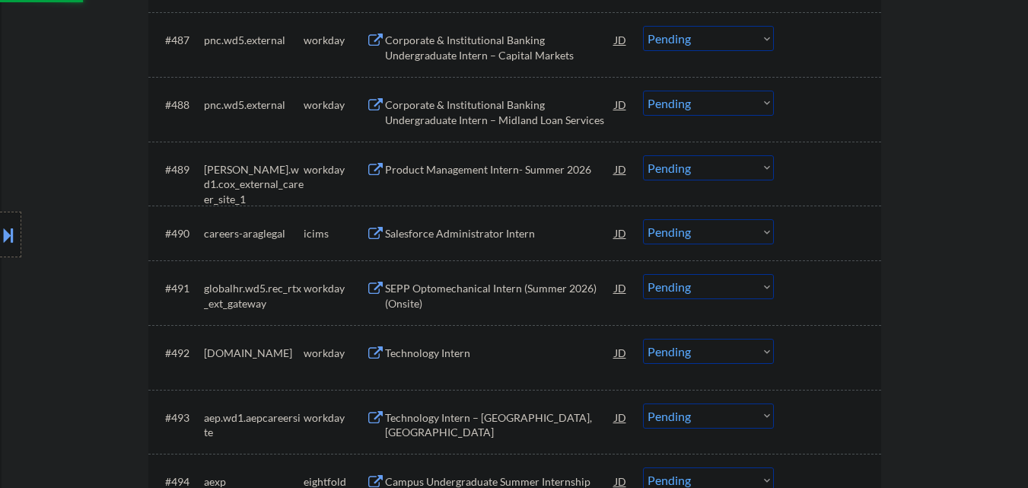
select select ""pending""
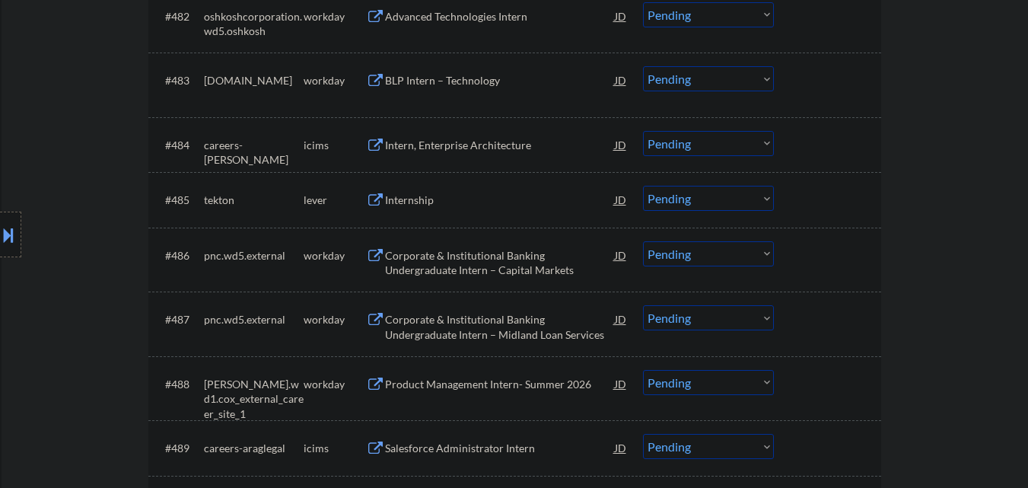
scroll to position [5630, 0]
click at [490, 197] on div "Internship" at bounding box center [500, 201] width 230 height 15
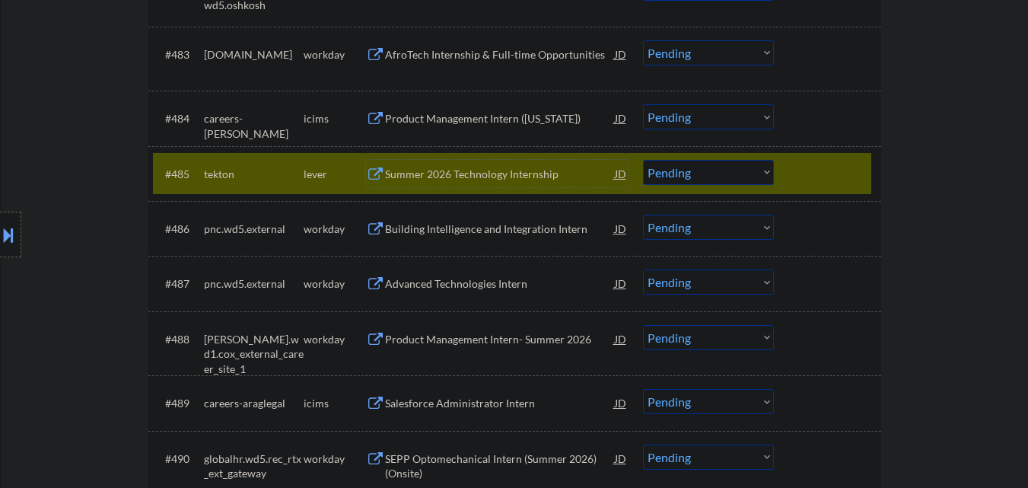
click at [820, 187] on div at bounding box center [829, 173] width 67 height 27
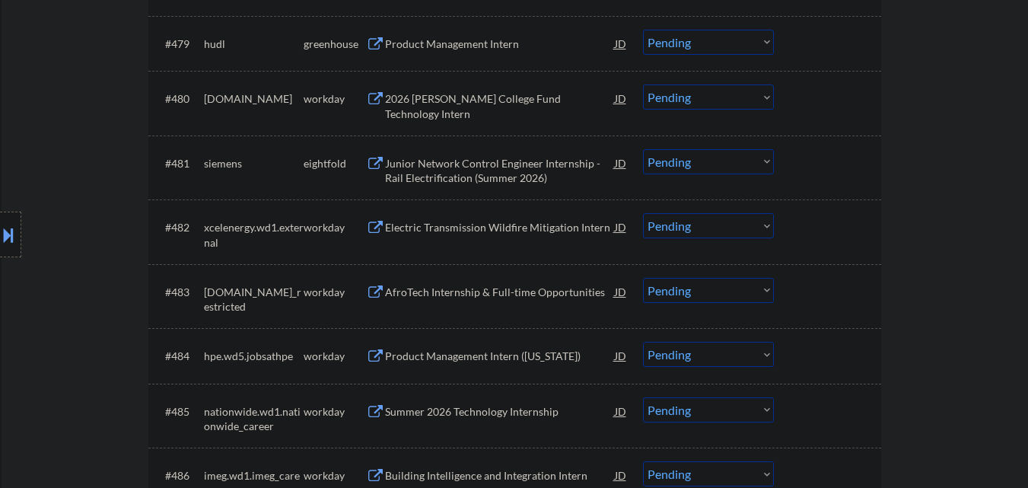
scroll to position [5326, 0]
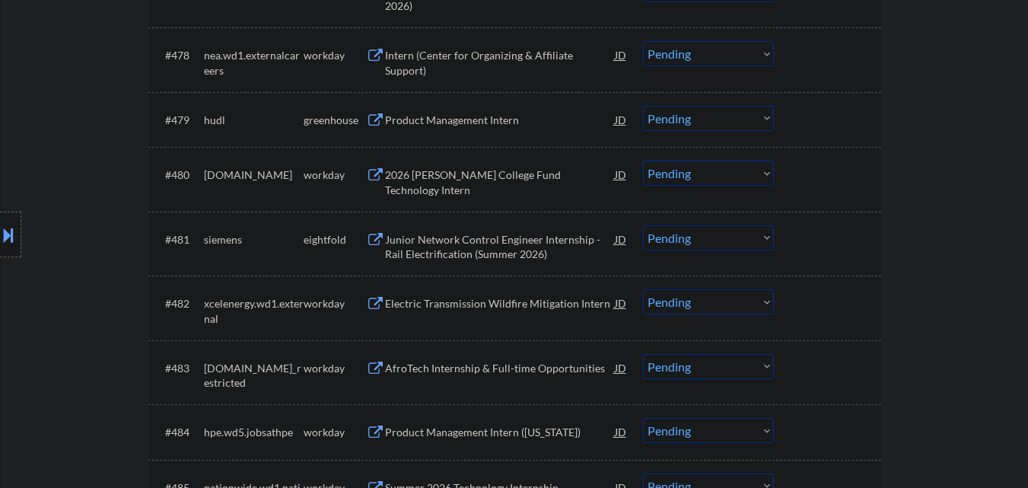
click at [471, 121] on div "Product Management Intern" at bounding box center [500, 120] width 230 height 15
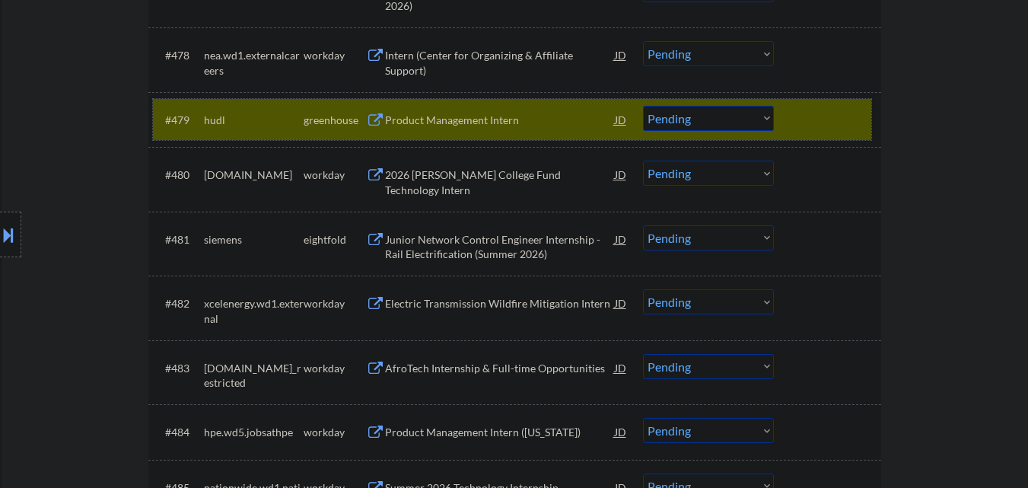
click at [800, 117] on div at bounding box center [829, 119] width 67 height 27
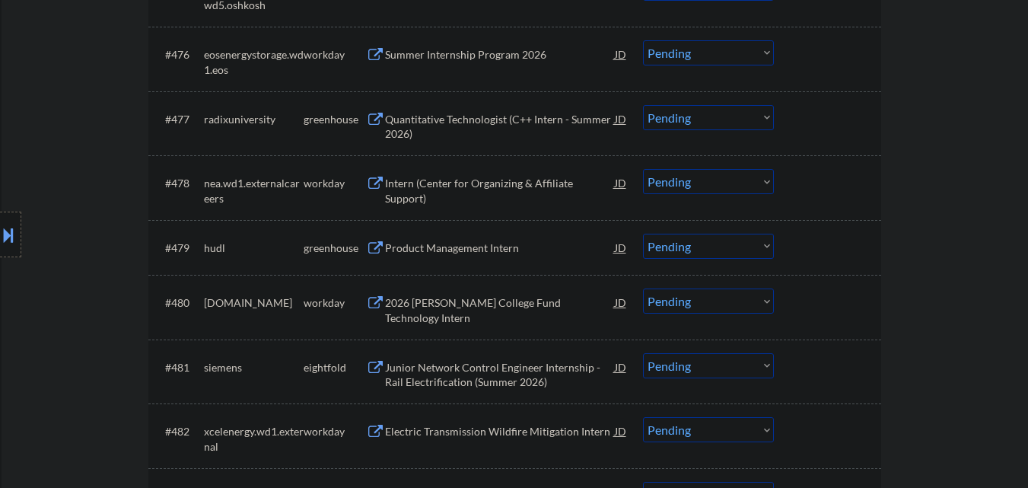
scroll to position [5174, 0]
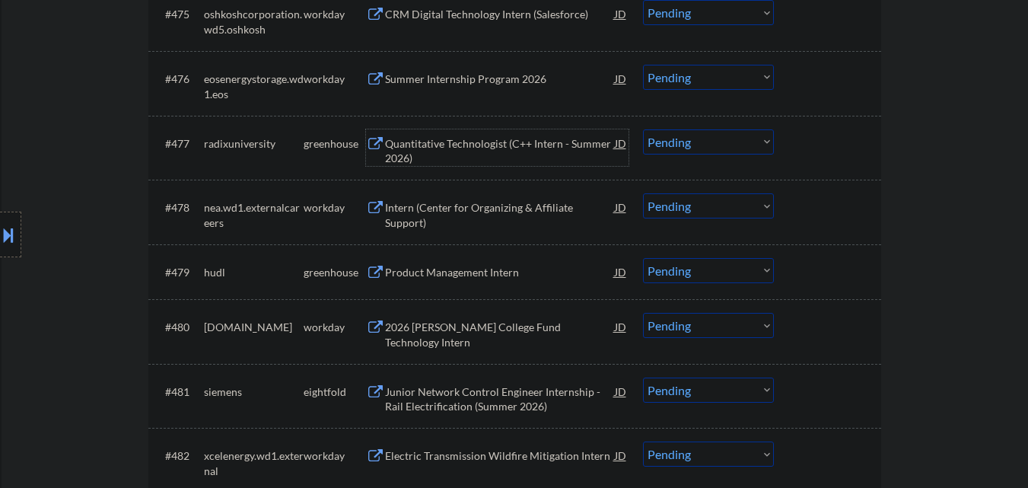
click at [498, 145] on div "Quantitative Technologist (C++ Intern - Summer 2026)" at bounding box center [500, 151] width 230 height 30
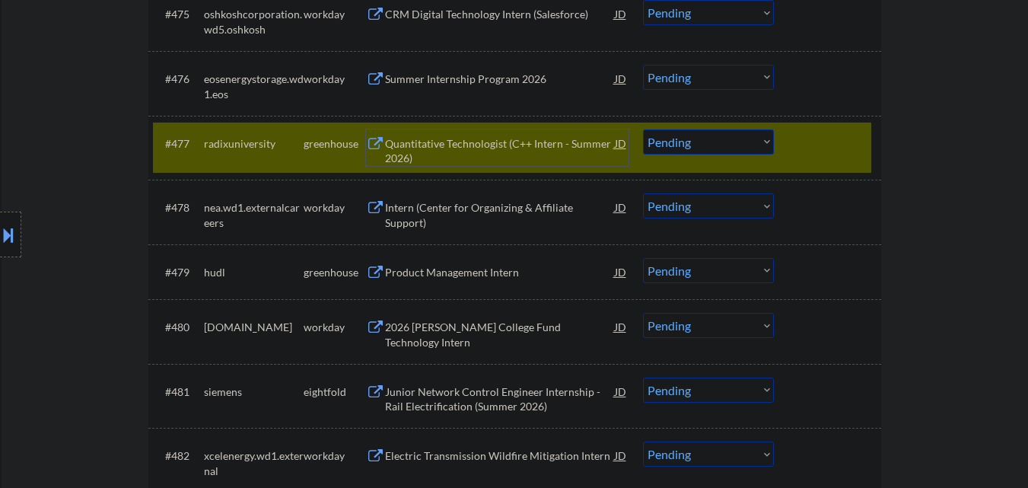
click at [546, 142] on div "Quantitative Technologist (C++ Intern - Summer 2026)" at bounding box center [500, 151] width 230 height 30
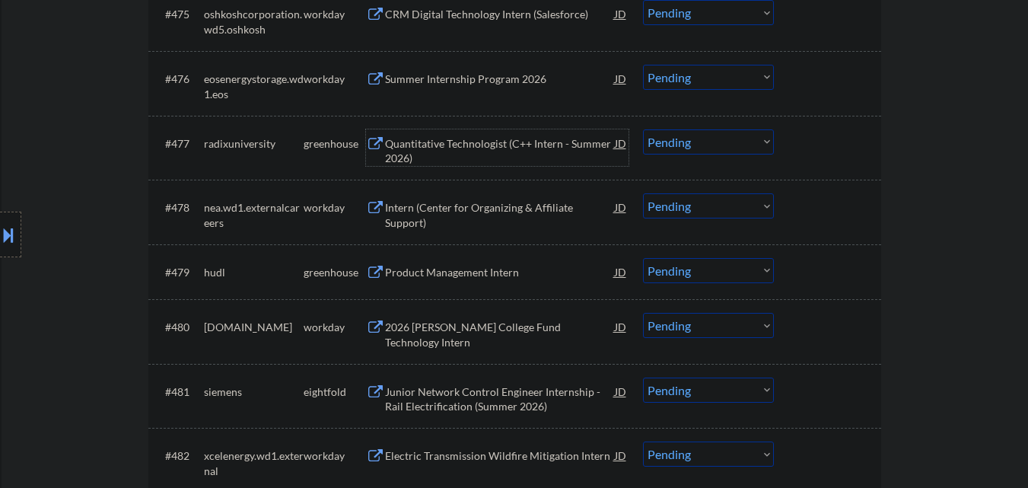
click at [701, 142] on select "Choose an option... Pending Applied Excluded (Questions) Excluded (Expired) Exc…" at bounding box center [708, 141] width 131 height 25
click at [643, 129] on select "Choose an option... Pending Applied Excluded (Questions) Excluded (Expired) Exc…" at bounding box center [708, 141] width 131 height 25
select select ""pending""
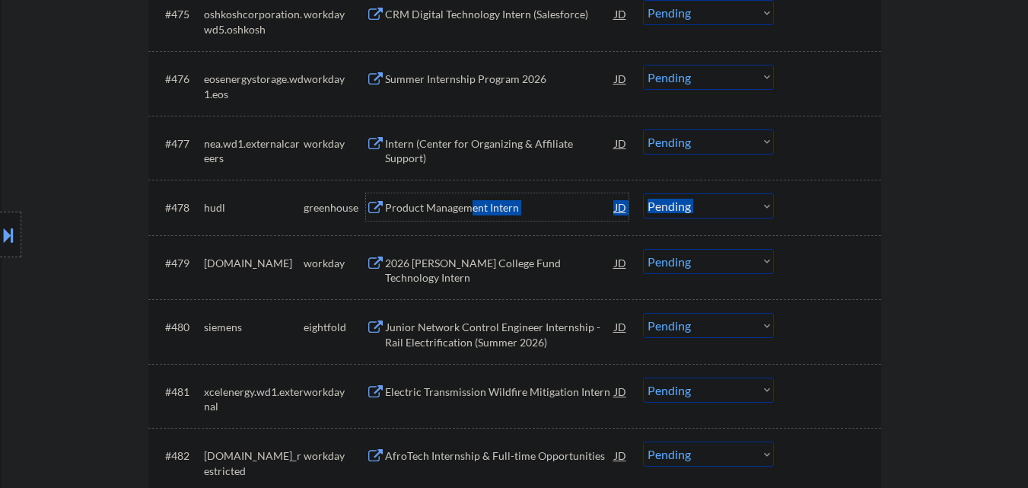
drag, startPoint x: 472, startPoint y: 206, endPoint x: 803, endPoint y: 182, distance: 331.9
click at [798, 183] on div "#478 hudl greenhouse Product Management Intern JD Choose an option... Pending A…" at bounding box center [514, 207] width 733 height 55
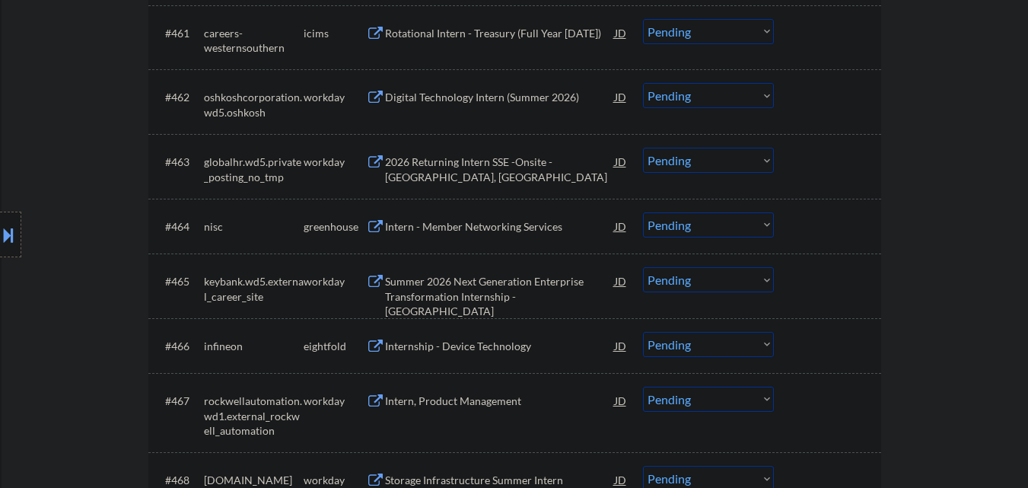
scroll to position [4261, 0]
click at [469, 220] on div "Intern - Member Networking Services" at bounding box center [500, 227] width 230 height 15
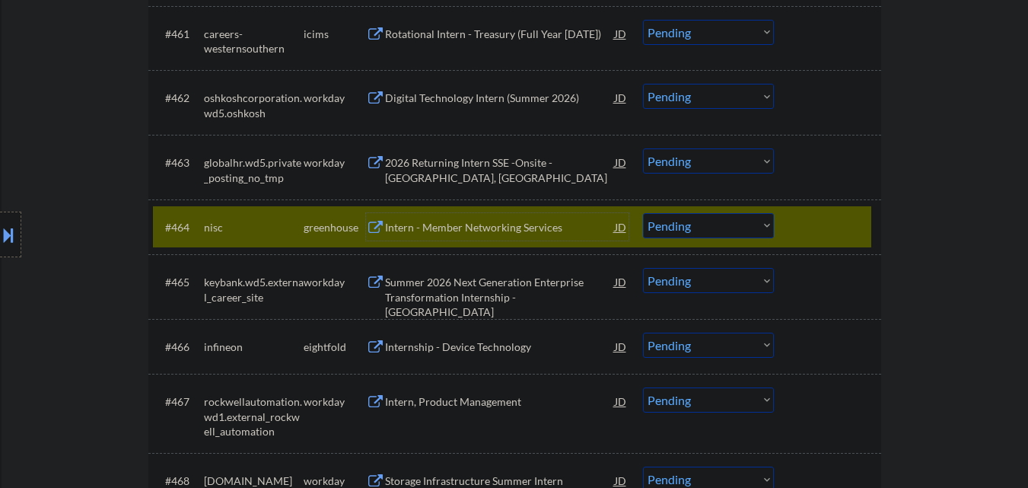
click at [828, 227] on div at bounding box center [829, 226] width 67 height 27
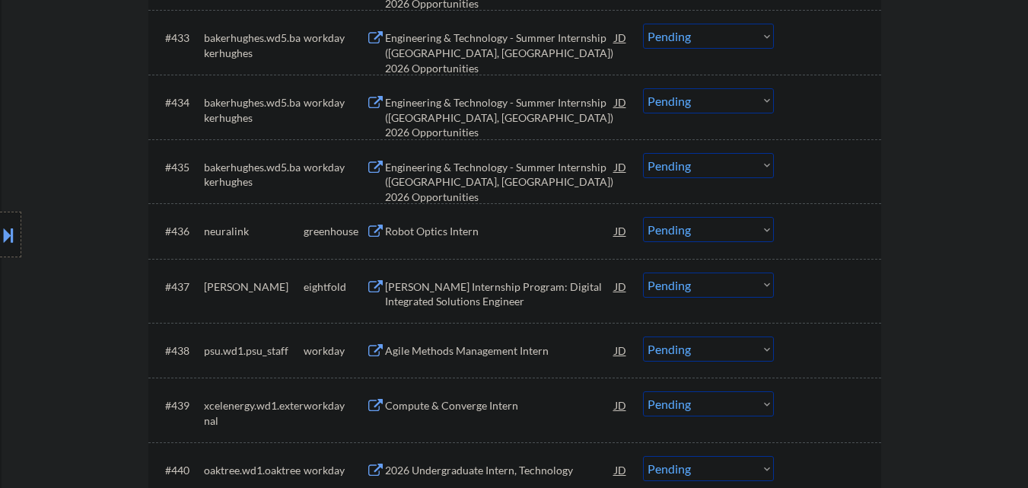
scroll to position [2511, 0]
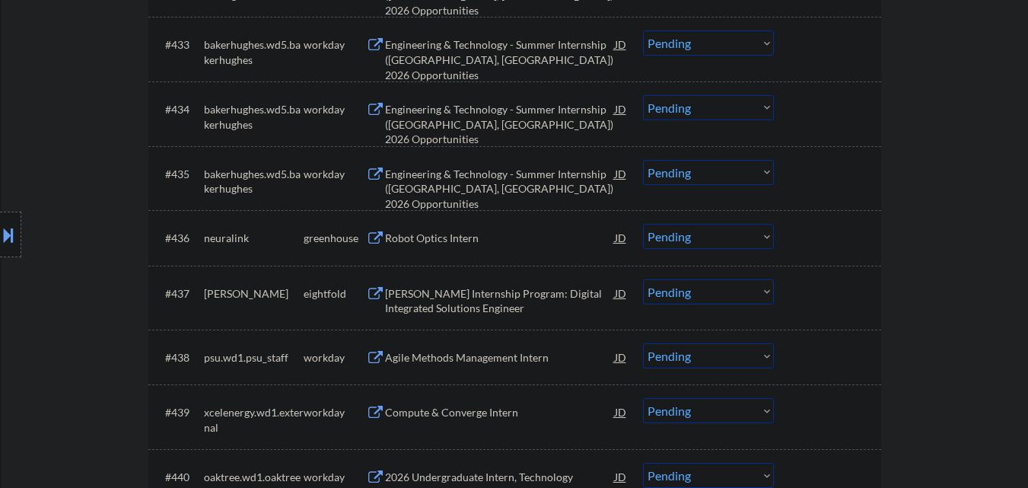
click at [462, 236] on div "Robot Optics Intern" at bounding box center [500, 238] width 230 height 15
